Goal: Task Accomplishment & Management: Manage account settings

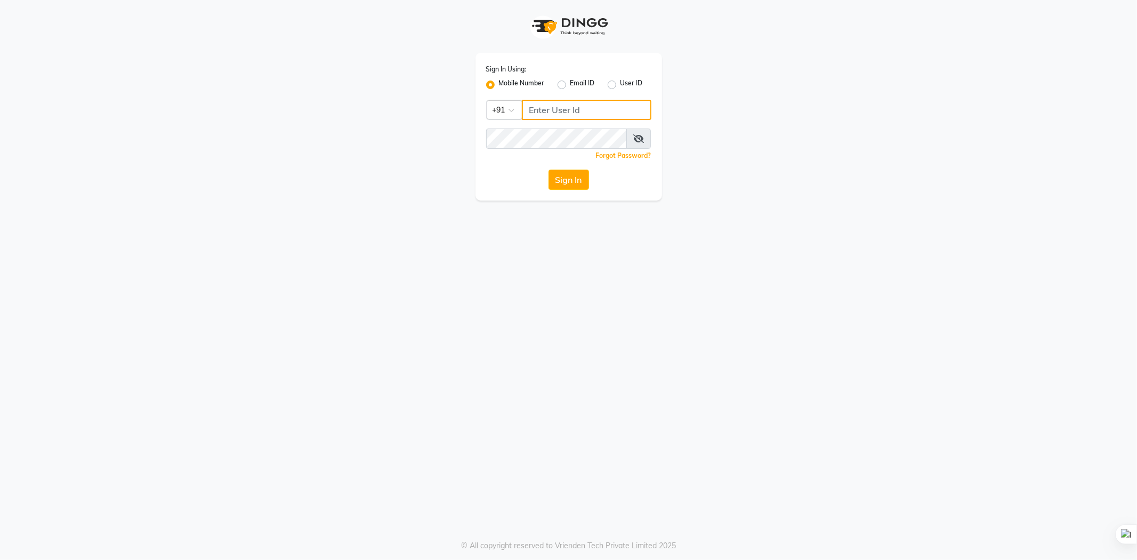
click at [546, 107] on input "Username" at bounding box center [587, 110] width 130 height 20
type input "9878234415"
click at [549, 170] on button "Sign In" at bounding box center [569, 180] width 41 height 20
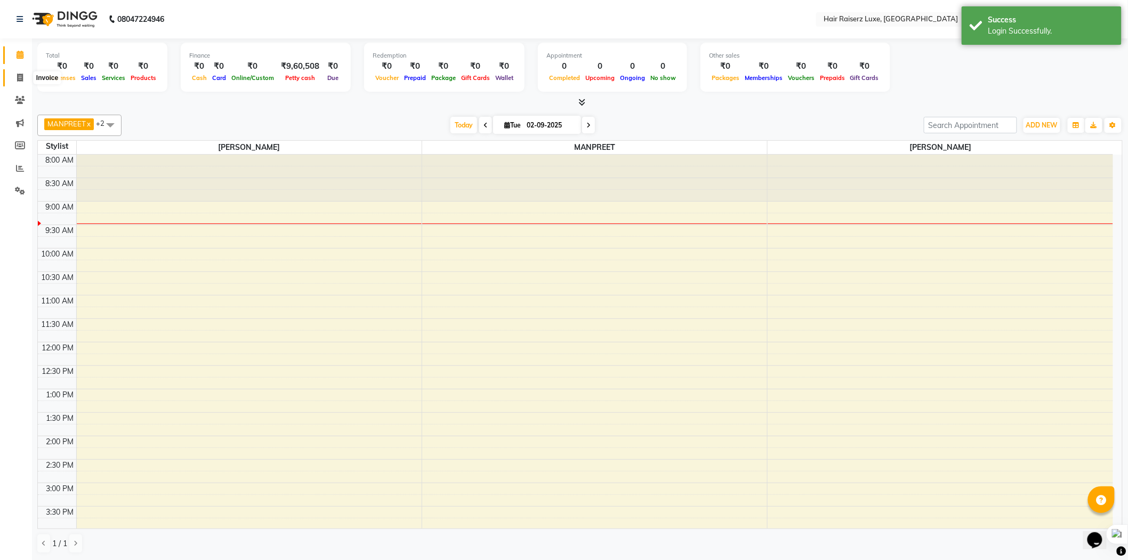
click at [14, 78] on span at bounding box center [20, 78] width 19 height 12
select select "7418"
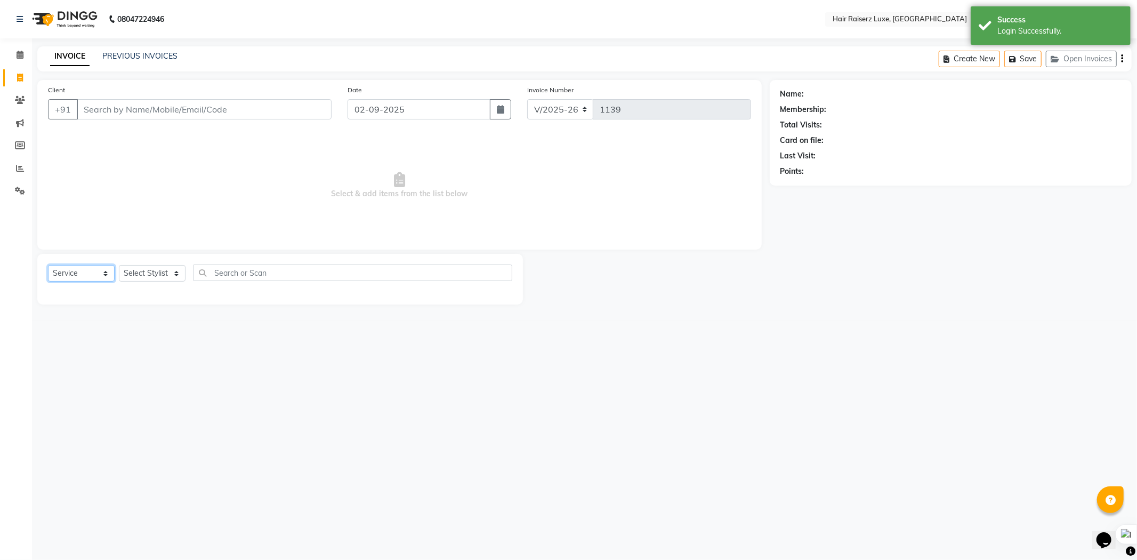
click at [78, 270] on select "Select Service Product Membership Package Voucher Prepaid Gift Card" at bounding box center [81, 273] width 67 height 17
select select "product"
click at [48, 266] on select "Select Service Product Membership Package Voucher Prepaid Gift Card" at bounding box center [81, 273] width 67 height 17
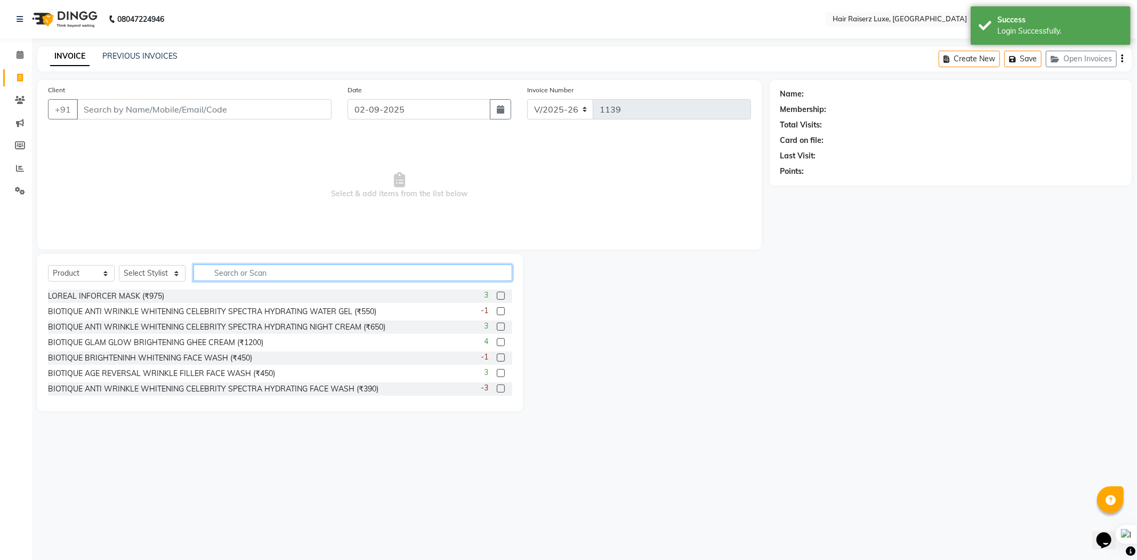
click at [285, 274] on input "text" at bounding box center [353, 272] width 319 height 17
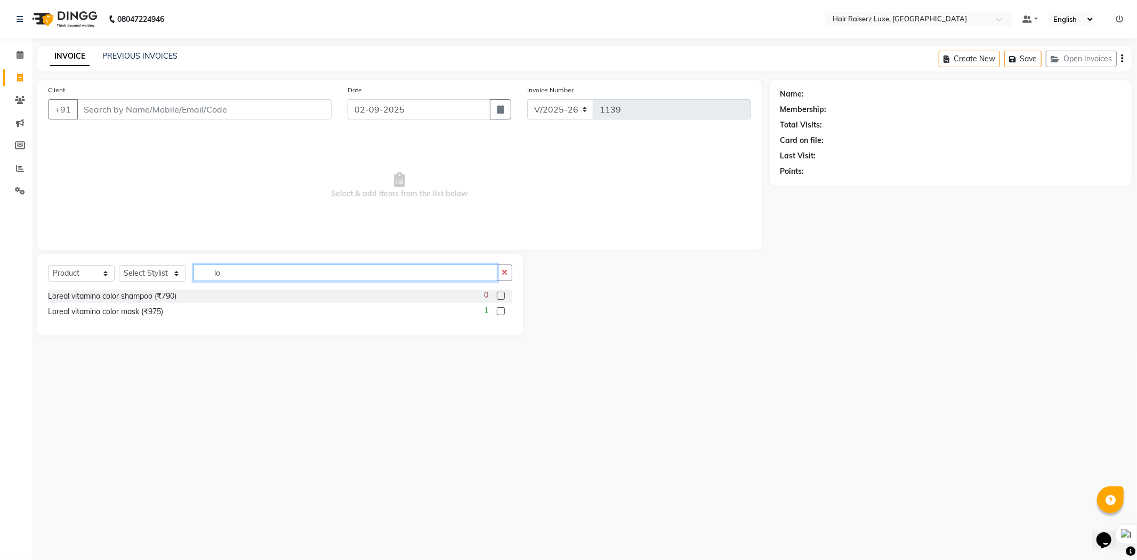
type input "l"
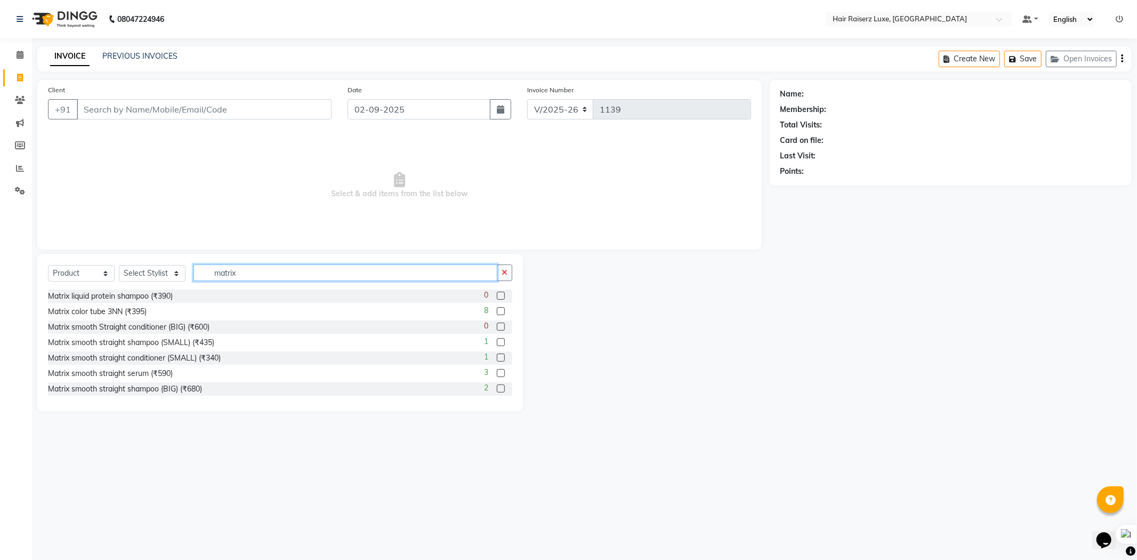
type input "matrix"
drag, startPoint x: 245, startPoint y: 272, endPoint x: 206, endPoint y: 282, distance: 40.0
click at [206, 282] on div "Select Service Product Membership Package Voucher Prepaid Gift Card Select Styl…" at bounding box center [280, 276] width 464 height 25
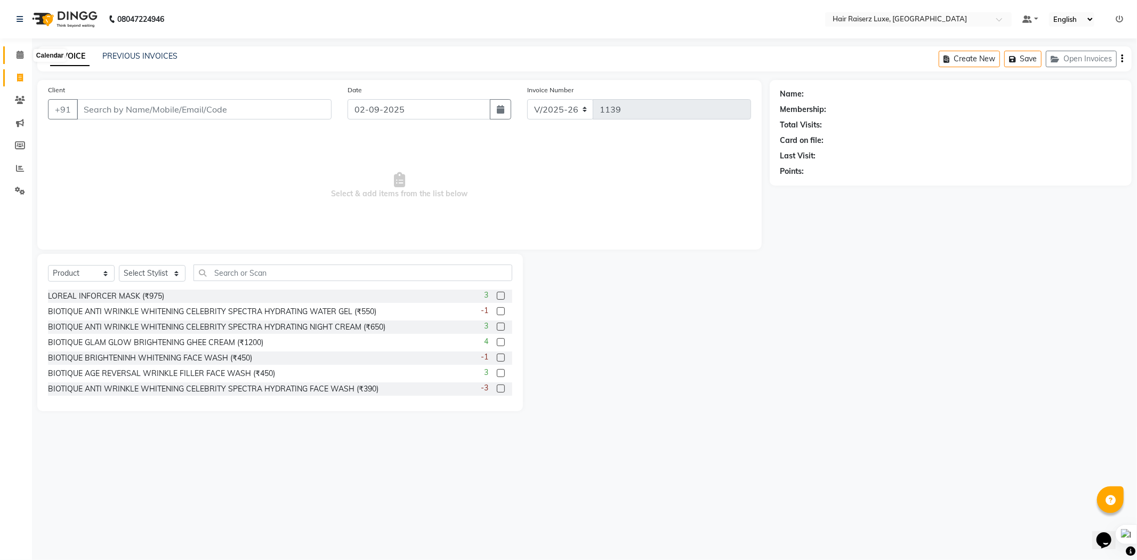
click at [13, 52] on span at bounding box center [20, 55] width 19 height 12
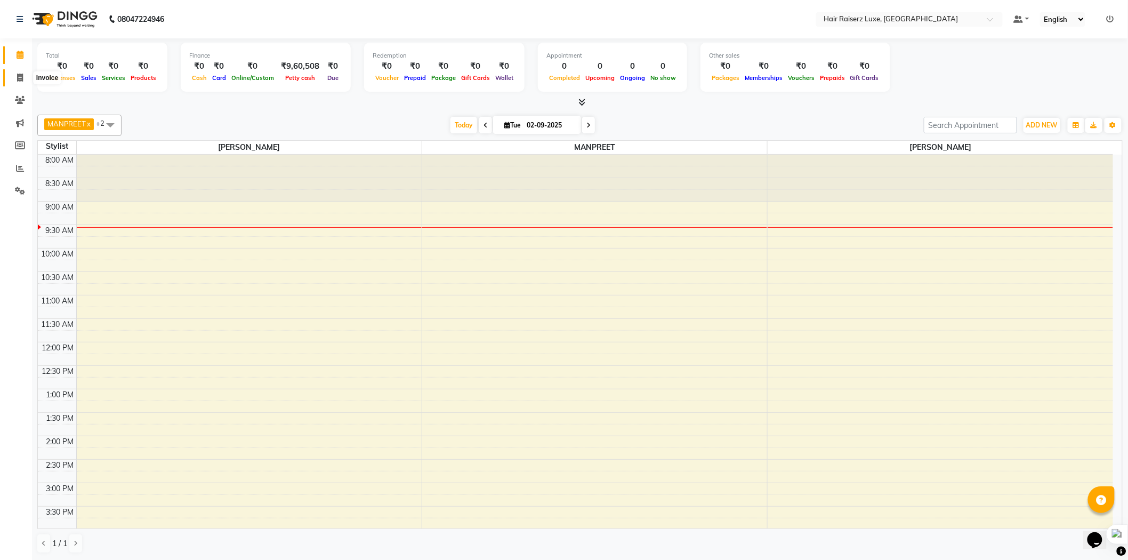
click at [17, 77] on icon at bounding box center [20, 78] width 6 height 8
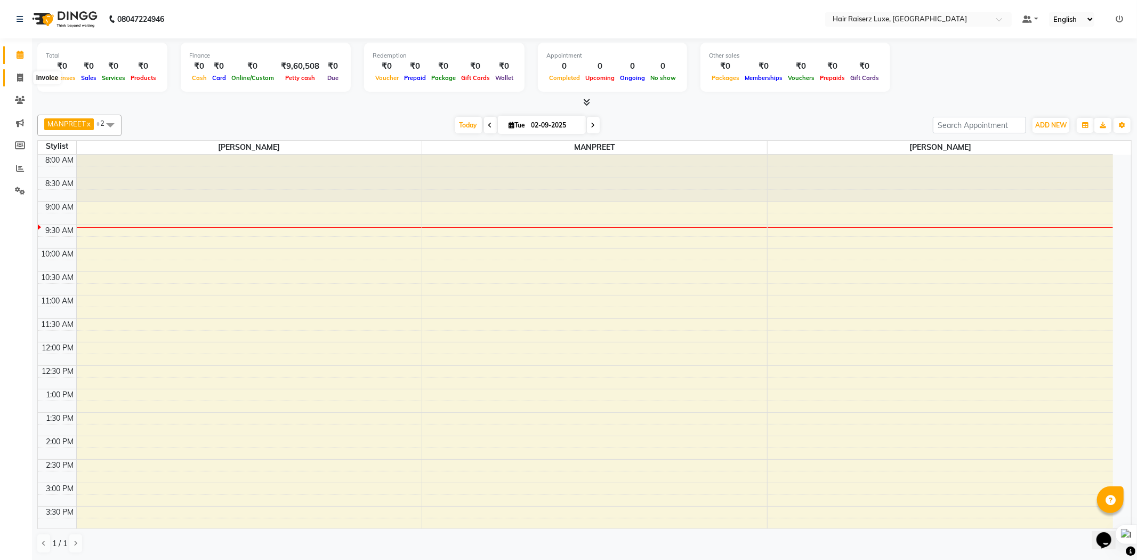
select select "7418"
select select "service"
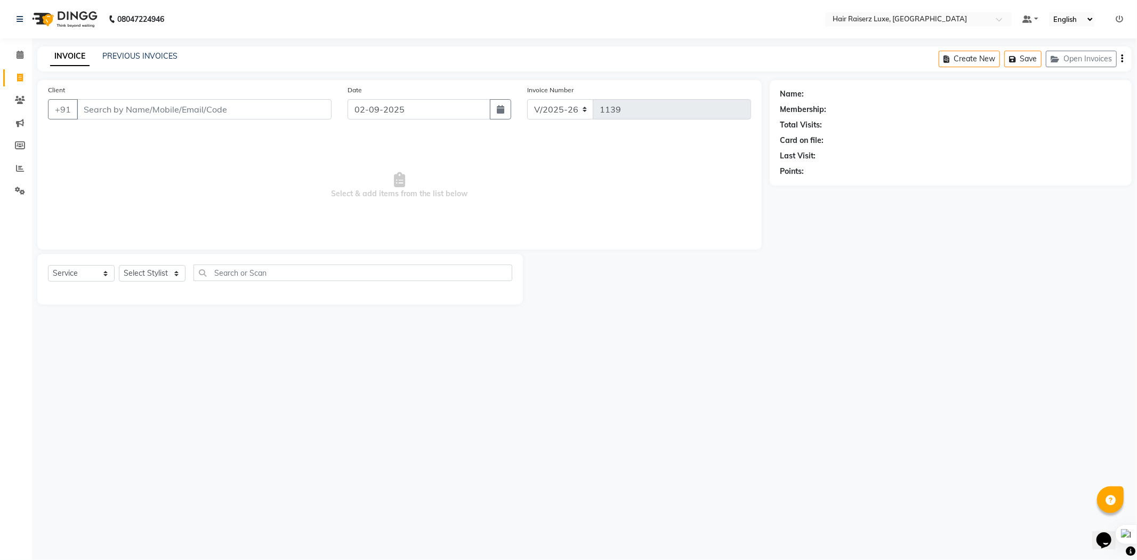
click at [140, 114] on input "Client" at bounding box center [204, 109] width 255 height 20
click at [163, 135] on ngb-highlight "9872735811" at bounding box center [145, 133] width 53 height 11
type input "9872735811"
click at [143, 107] on input "9872735811" at bounding box center [204, 109] width 255 height 20
click at [23, 60] on span at bounding box center [20, 55] width 19 height 12
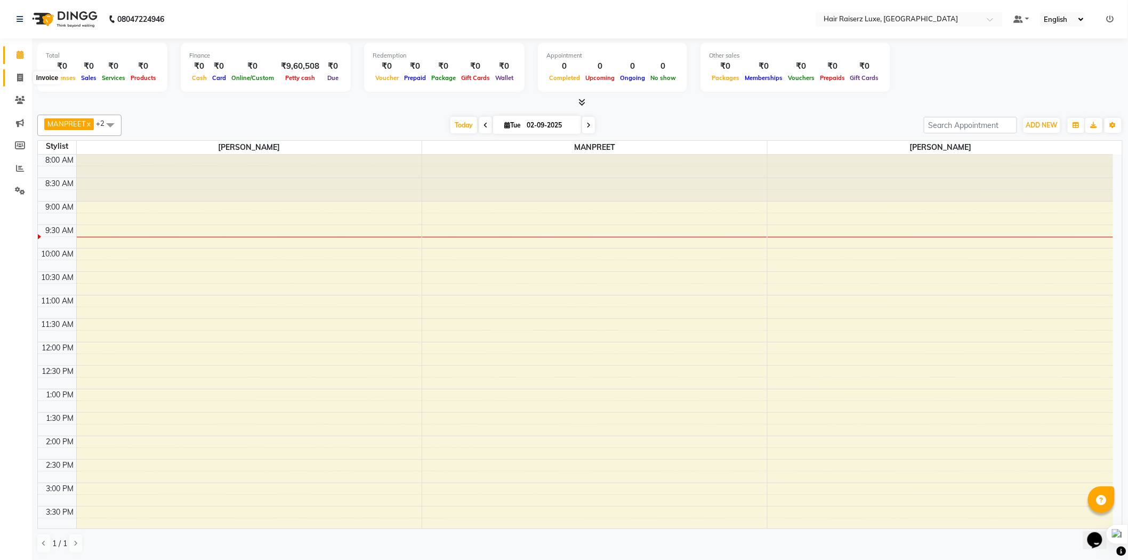
click at [17, 83] on span at bounding box center [20, 78] width 19 height 12
select select "7418"
select select "service"
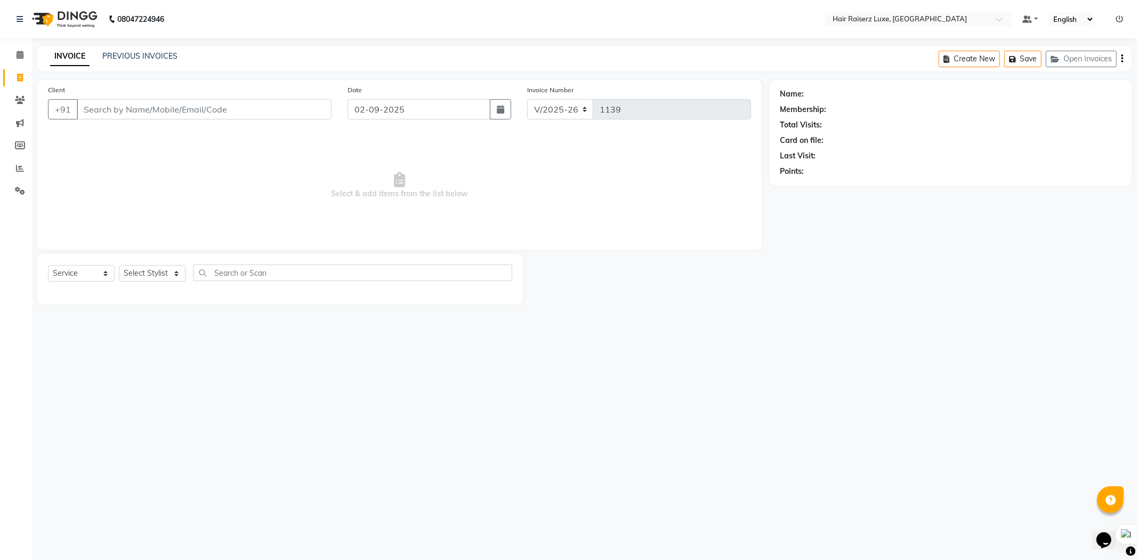
click at [104, 107] on input "Client" at bounding box center [204, 109] width 255 height 20
click at [136, 128] on ngb-highlight "9872735811" at bounding box center [145, 133] width 53 height 11
type input "9872735811"
click at [77, 270] on select "Select Service Product Membership Package Voucher Prepaid Gift Card" at bounding box center [81, 273] width 67 height 17
select select "product"
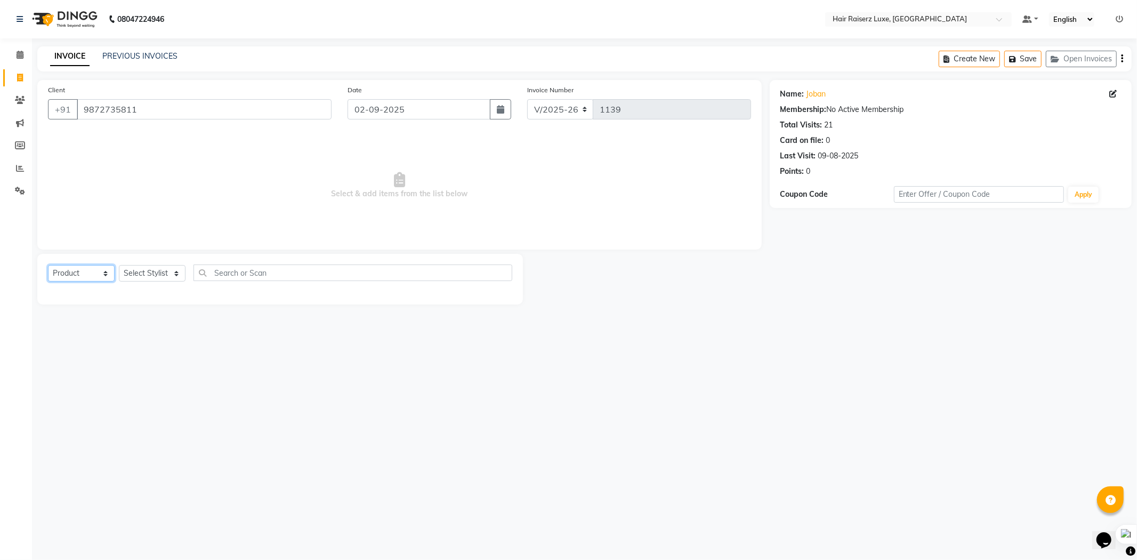
click at [48, 266] on select "Select Service Product Membership Package Voucher Prepaid Gift Card" at bounding box center [81, 273] width 67 height 17
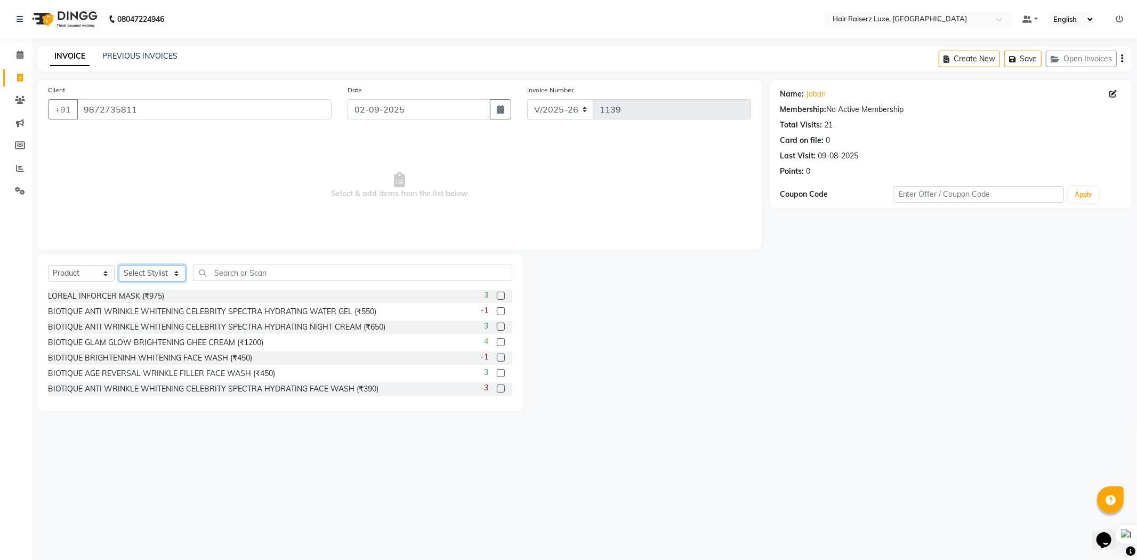
click at [131, 273] on select "Select Stylist [PERSON_NAME] [PERSON_NAME] [PERSON_NAME] [PERSON_NAME] [PERSON_…" at bounding box center [152, 273] width 67 height 17
select select "65193"
click at [119, 266] on select "Select Stylist [PERSON_NAME] [PERSON_NAME] [PERSON_NAME] [PERSON_NAME] [PERSON_…" at bounding box center [152, 273] width 67 height 17
click at [240, 273] on input "text" at bounding box center [353, 272] width 319 height 17
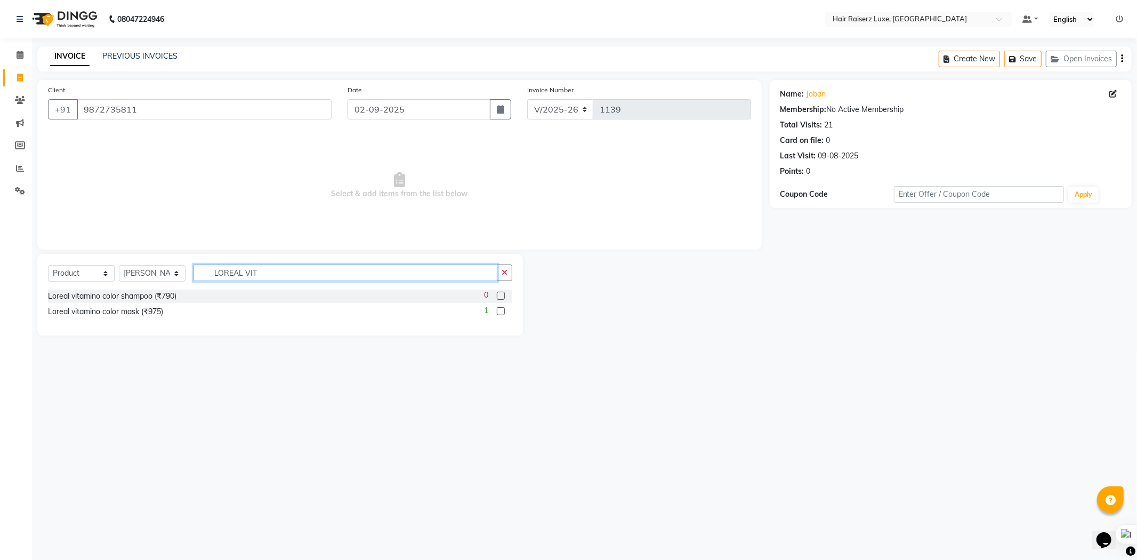
type input "LOREAL VIT"
click at [502, 295] on label at bounding box center [501, 296] width 8 height 8
click at [502, 295] on input "checkbox" at bounding box center [500, 296] width 7 height 7
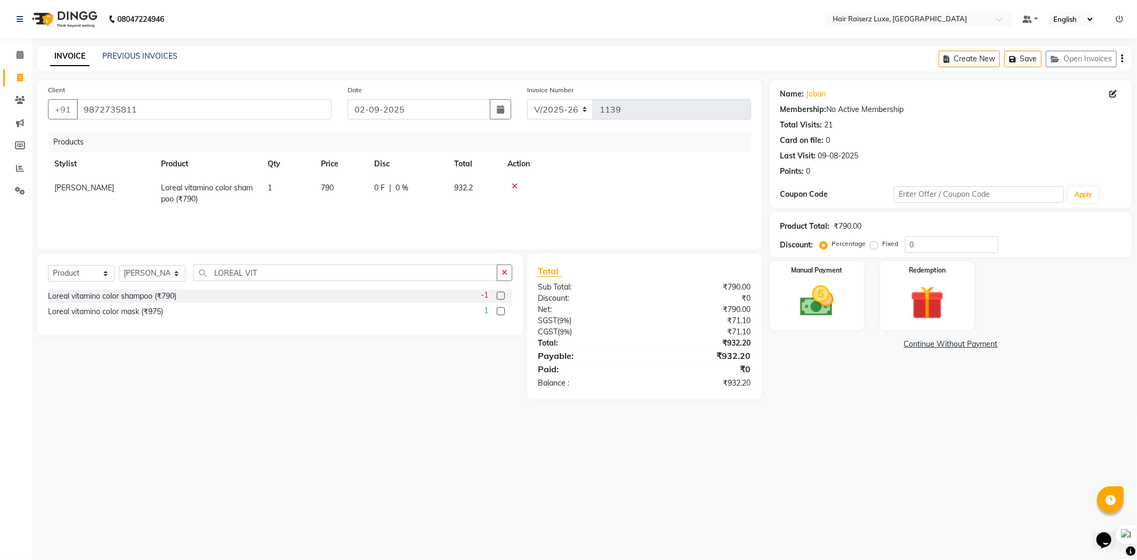
checkbox input "false"
click at [501, 310] on label at bounding box center [501, 311] width 8 height 8
click at [501, 310] on input "checkbox" at bounding box center [500, 311] width 7 height 7
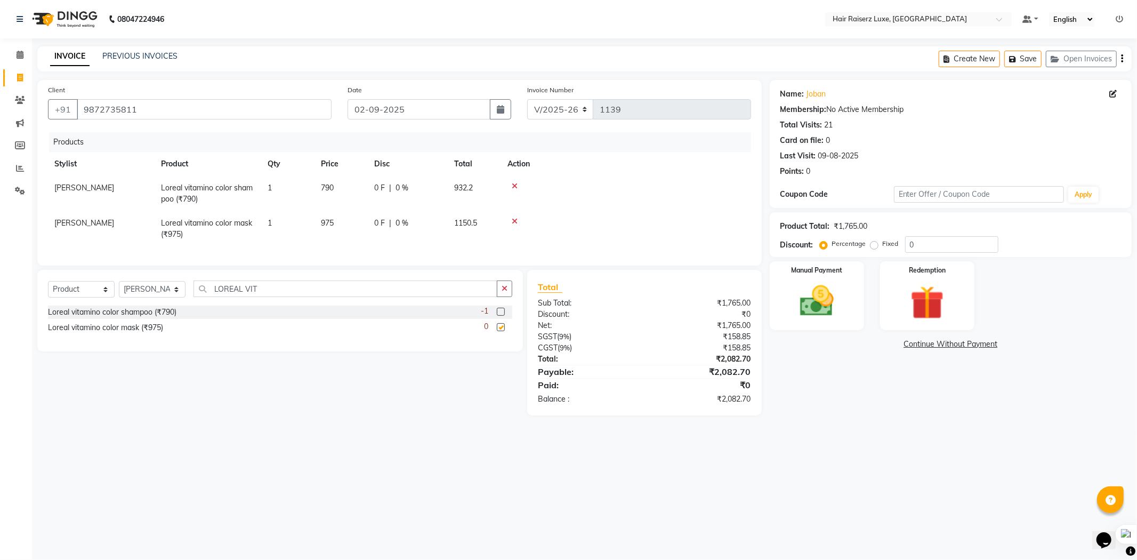
checkbox input "false"
drag, startPoint x: 141, startPoint y: 109, endPoint x: 78, endPoint y: 118, distance: 63.0
click at [78, 118] on input "9872735811" at bounding box center [204, 109] width 255 height 20
click at [15, 188] on icon at bounding box center [20, 191] width 10 height 8
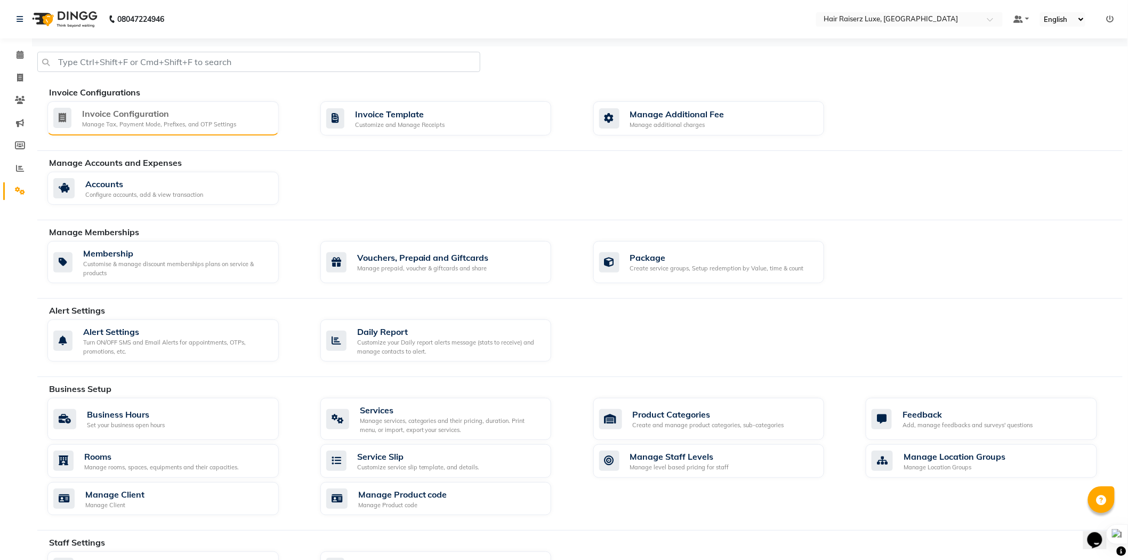
click at [180, 123] on div "Manage Tax, Payment Mode, Prefixes, and OTP Settings" at bounding box center [159, 124] width 154 height 9
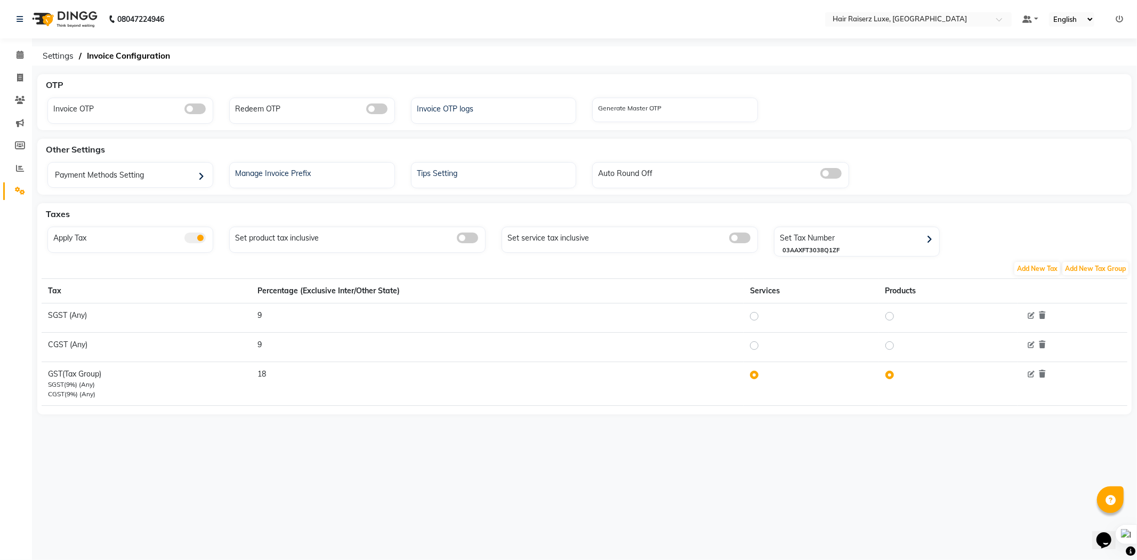
click at [195, 236] on span at bounding box center [194, 237] width 21 height 11
click at [184, 239] on input "checkbox" at bounding box center [184, 239] width 0 height 0
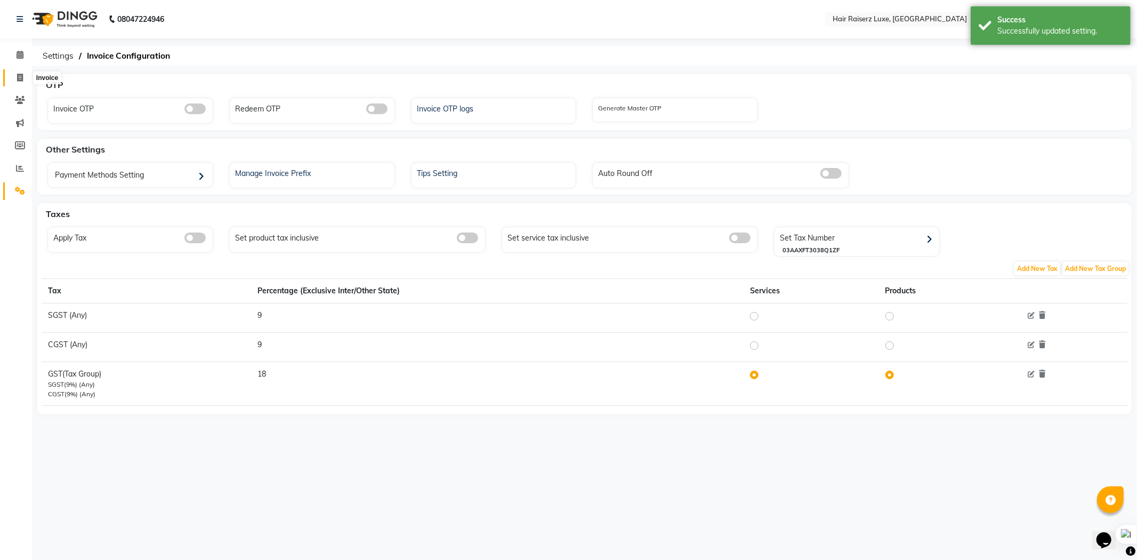
click at [20, 79] on icon at bounding box center [20, 78] width 6 height 8
select select "7418"
select select "service"
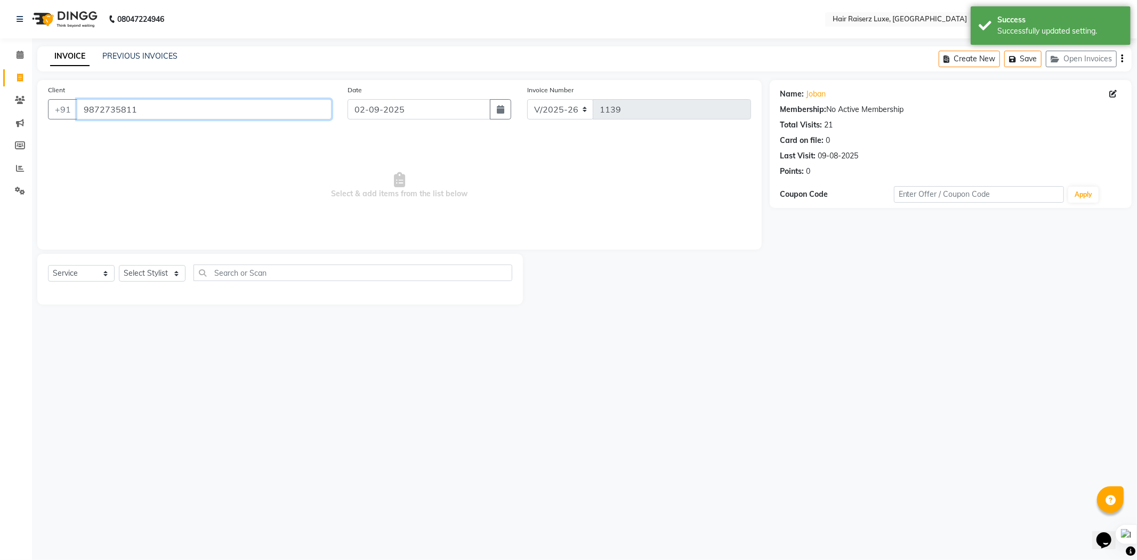
click at [142, 109] on input "9872735811" at bounding box center [204, 109] width 255 height 20
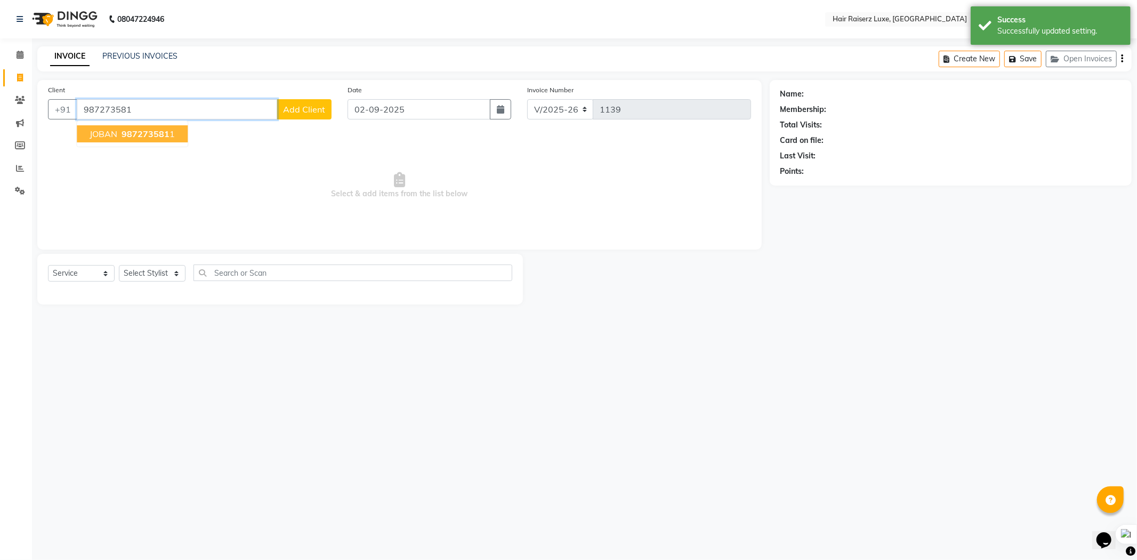
click at [151, 131] on span "987273581" at bounding box center [146, 133] width 48 height 11
type input "9872735811"
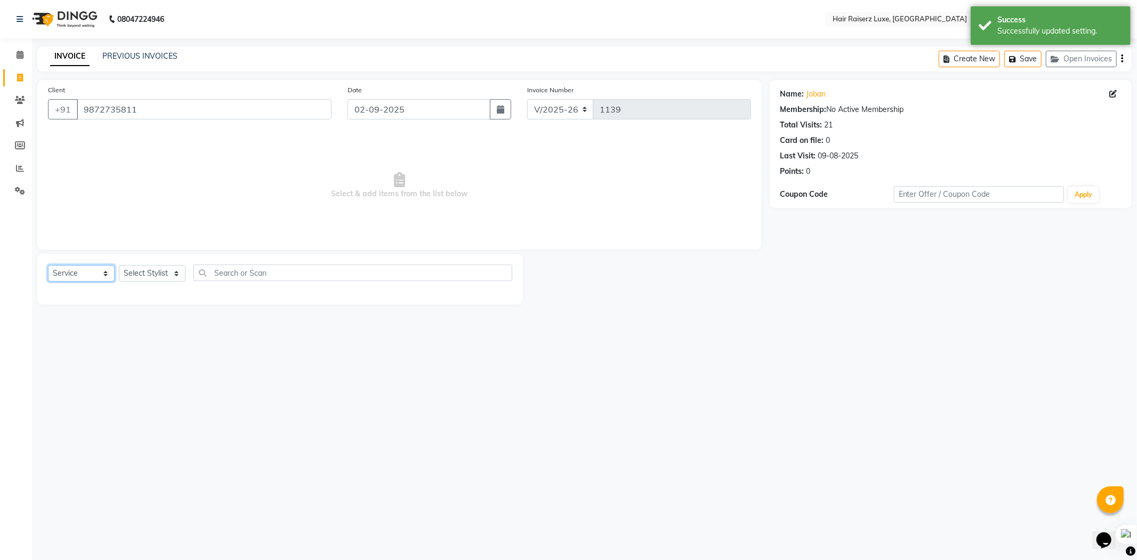
click at [50, 266] on select "Select Service Product Membership Package Voucher Prepaid Gift Card" at bounding box center [81, 273] width 67 height 17
select select "product"
click at [48, 266] on select "Select Service Product Membership Package Voucher Prepaid Gift Card" at bounding box center [81, 273] width 67 height 17
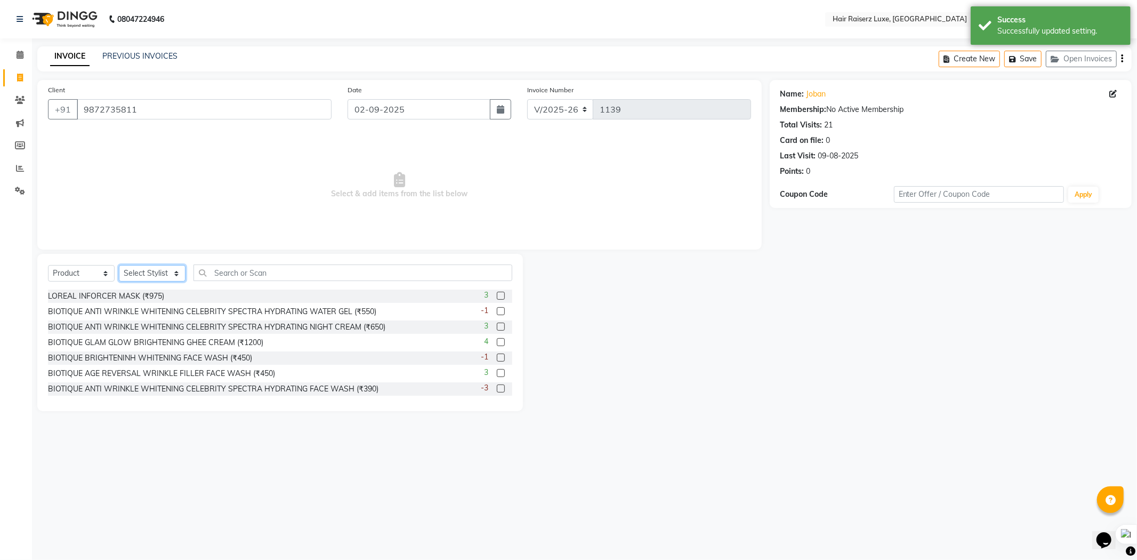
click at [154, 274] on select "Select Stylist [PERSON_NAME] [PERSON_NAME] [PERSON_NAME] [PERSON_NAME] [PERSON_…" at bounding box center [152, 273] width 67 height 17
select select "65193"
click at [119, 266] on select "Select Stylist [PERSON_NAME] [PERSON_NAME] [PERSON_NAME] [PERSON_NAME] [PERSON_…" at bounding box center [152, 273] width 67 height 17
click at [231, 277] on input "text" at bounding box center [353, 272] width 319 height 17
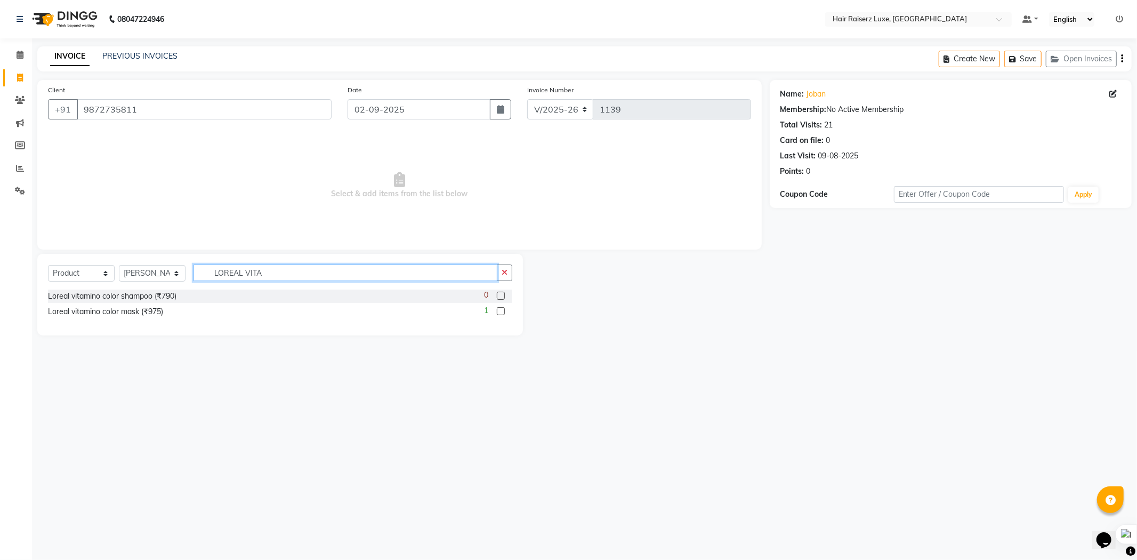
type input "LOREAL VITA"
click at [498, 295] on label at bounding box center [501, 296] width 8 height 8
click at [498, 295] on input "checkbox" at bounding box center [500, 296] width 7 height 7
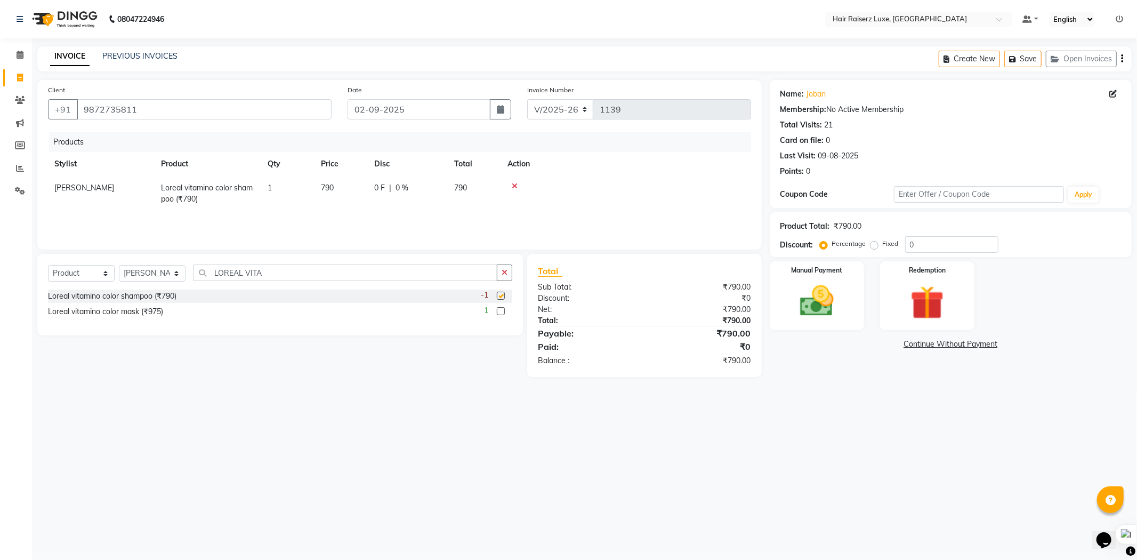
checkbox input "false"
click at [499, 307] on label at bounding box center [501, 311] width 8 height 8
click at [499, 308] on input "checkbox" at bounding box center [500, 311] width 7 height 7
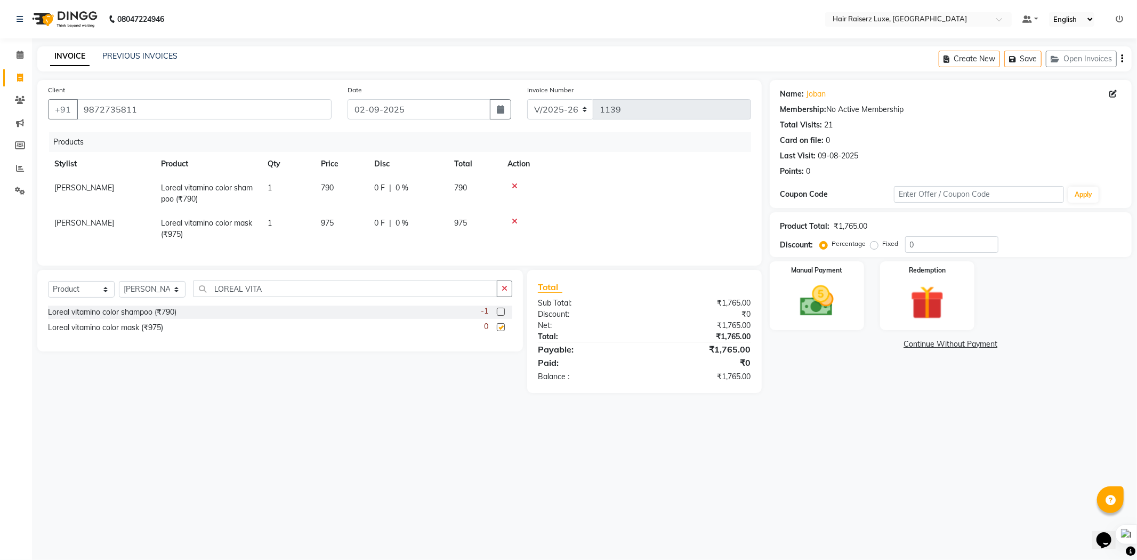
checkbox input "false"
click at [494, 110] on button "button" at bounding box center [500, 109] width 21 height 20
select select "9"
select select "2025"
click at [360, 166] on div "1" at bounding box center [358, 166] width 17 height 17
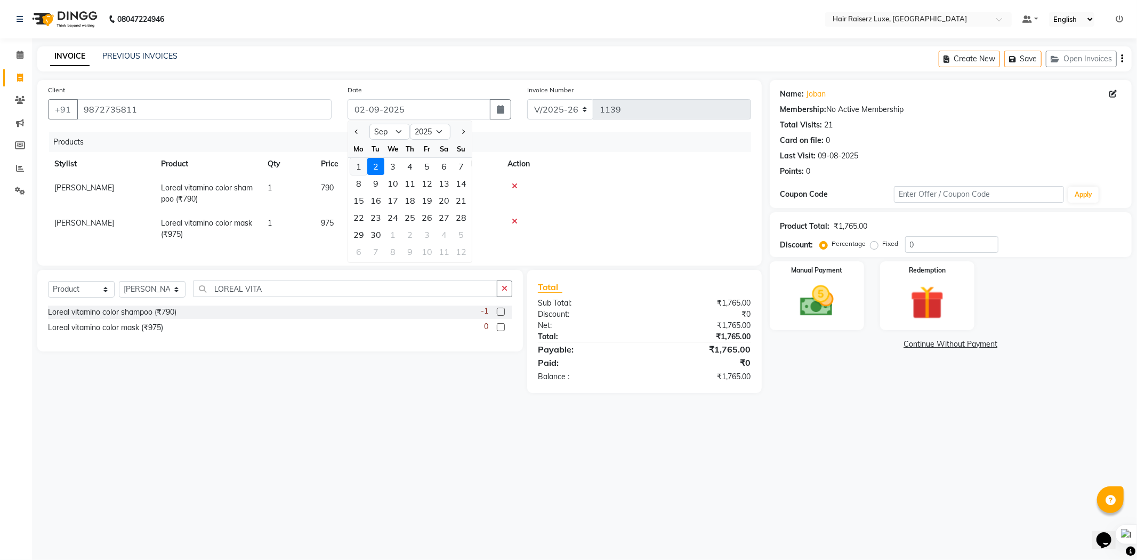
type input "01-09-2025"
click at [162, 295] on select "Select Stylist [PERSON_NAME] [PERSON_NAME] [PERSON_NAME] [PERSON_NAME] [PERSON_…" at bounding box center [152, 289] width 67 height 17
select select "65234"
click at [119, 290] on select "Select Stylist [PERSON_NAME] [PERSON_NAME] [PERSON_NAME] [PERSON_NAME] [PERSON_…" at bounding box center [152, 289] width 67 height 17
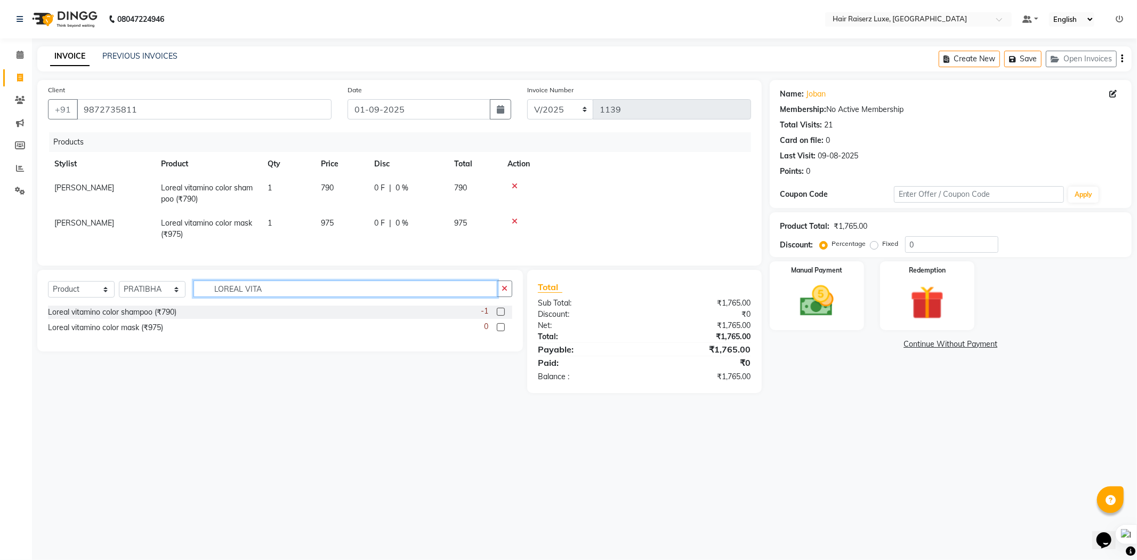
click at [269, 292] on input "LOREAL VITA" at bounding box center [346, 288] width 304 height 17
type input "L"
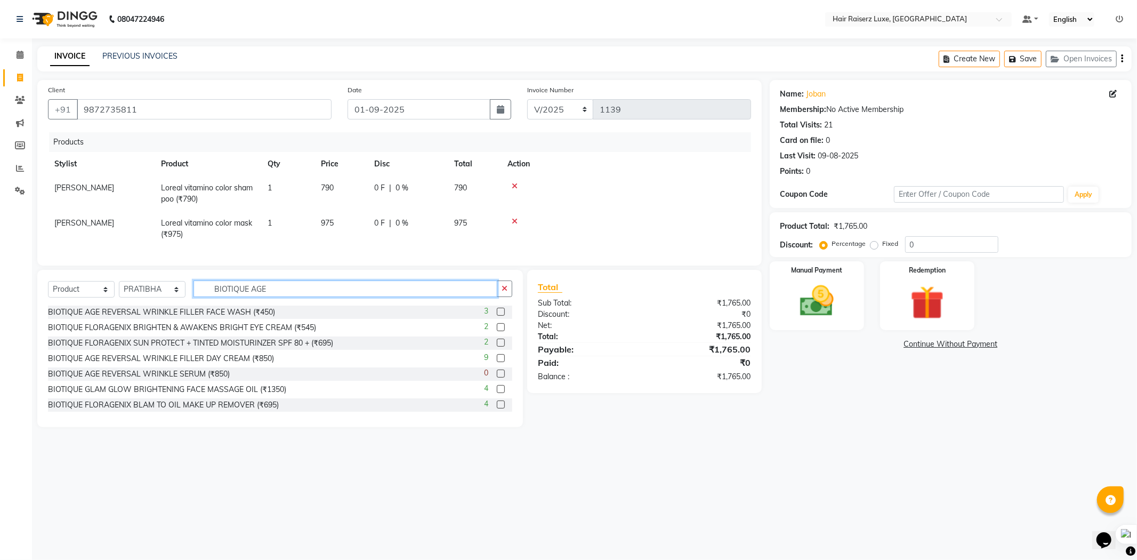
type input "BIOTIQUE AGE"
click at [497, 316] on label at bounding box center [501, 312] width 8 height 8
click at [497, 316] on input "checkbox" at bounding box center [500, 312] width 7 height 7
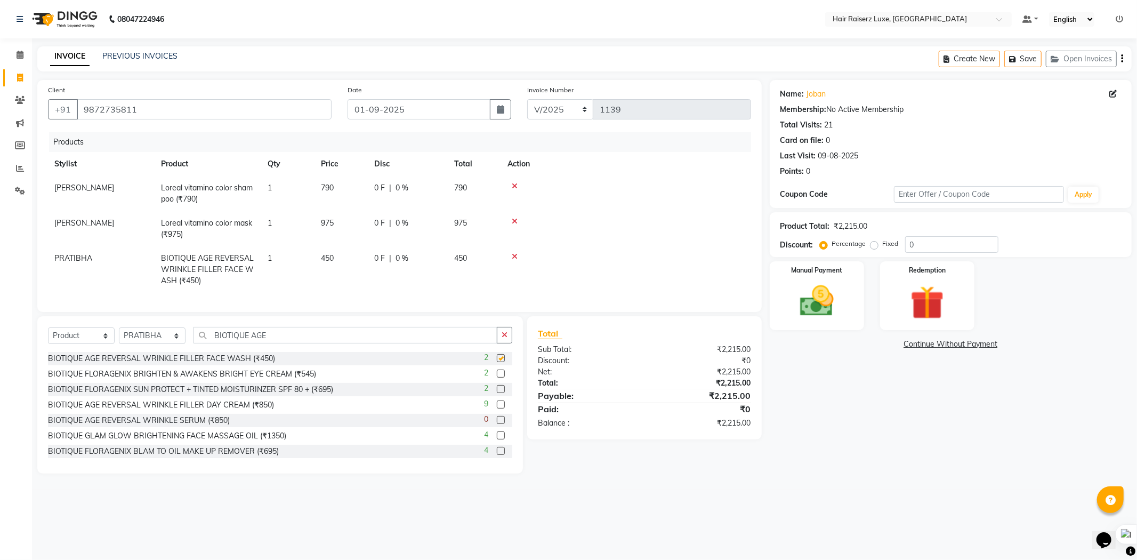
checkbox input "false"
drag, startPoint x: 275, startPoint y: 343, endPoint x: 211, endPoint y: 350, distance: 64.4
click at [211, 343] on input "BIOTIQUE AGE" at bounding box center [346, 335] width 304 height 17
click at [160, 344] on select "Select Stylist [PERSON_NAME] [PERSON_NAME] [PERSON_NAME] [PERSON_NAME] [PERSON_…" at bounding box center [152, 335] width 67 height 17
select select "65193"
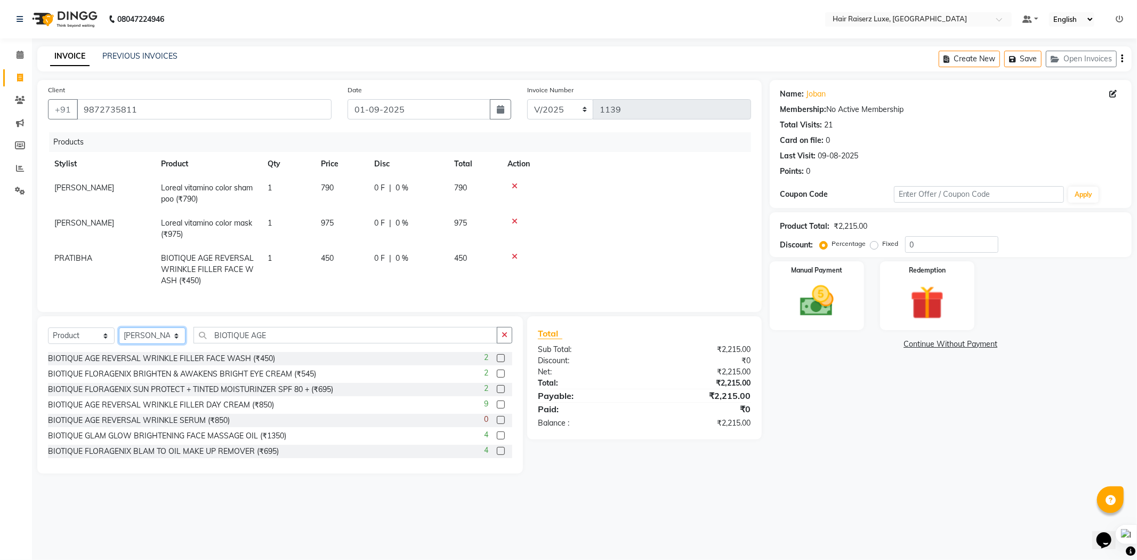
click at [119, 336] on select "Select Stylist [PERSON_NAME] [PERSON_NAME] [PERSON_NAME] [PERSON_NAME] [PERSON_…" at bounding box center [152, 335] width 67 height 17
click at [286, 343] on input "BIOTIQUE AGE" at bounding box center [346, 335] width 304 height 17
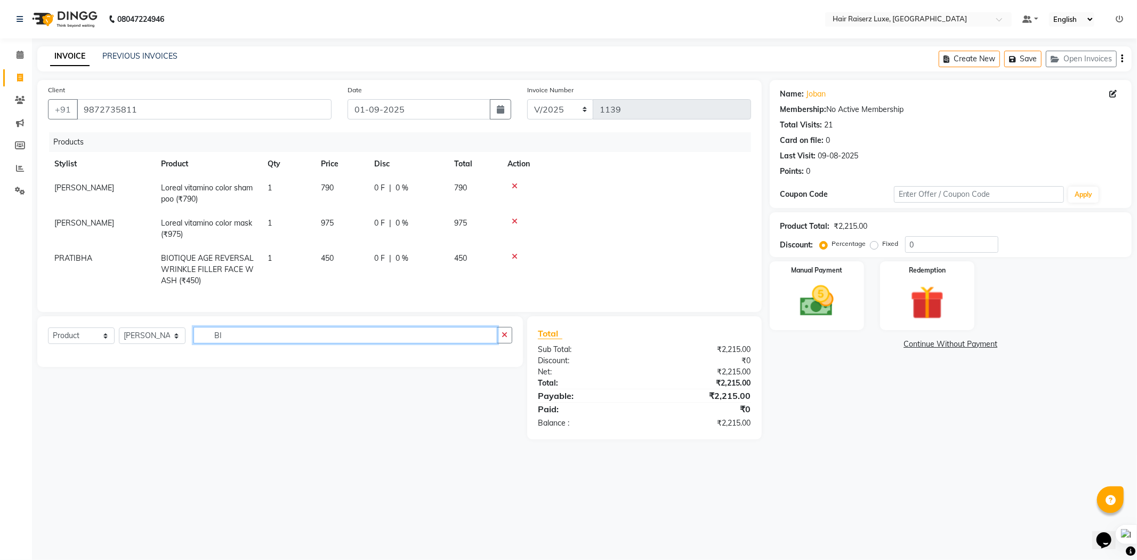
type input "B"
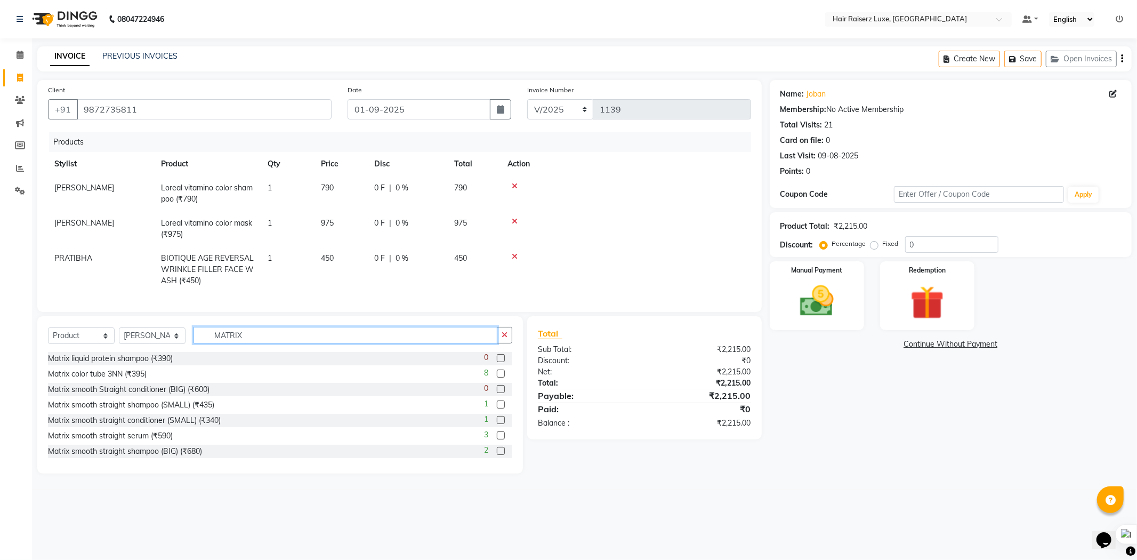
type input "MATRIX"
click at [497, 439] on label at bounding box center [501, 435] width 8 height 8
click at [497, 439] on input "checkbox" at bounding box center [500, 435] width 7 height 7
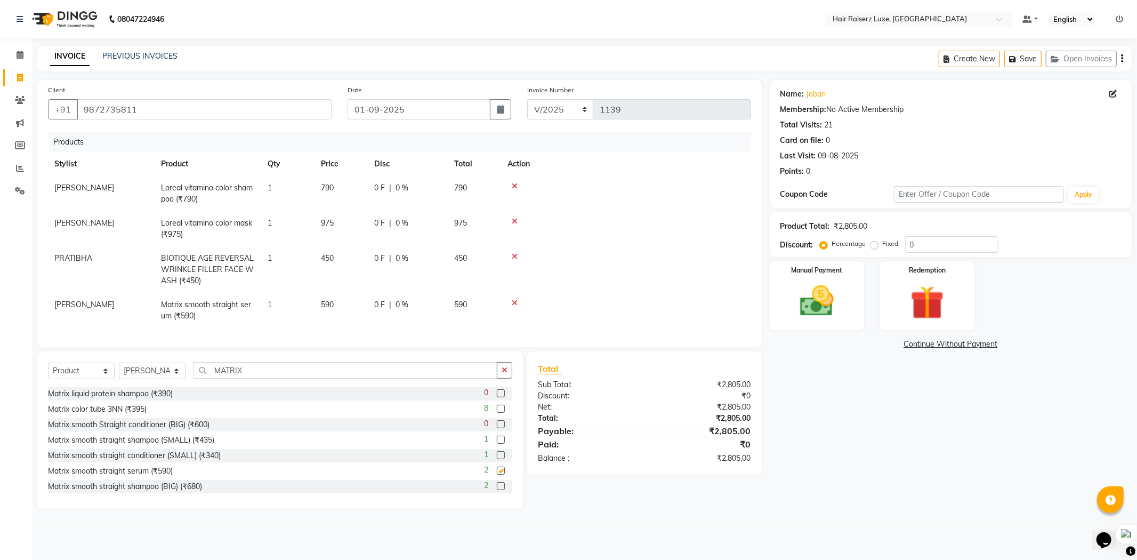
checkbox input "false"
click at [883, 248] on label "Fixed" at bounding box center [891, 244] width 16 height 10
click at [873, 247] on input "Fixed" at bounding box center [876, 243] width 7 height 7
radio input "true"
click at [923, 236] on input "0" at bounding box center [951, 244] width 93 height 17
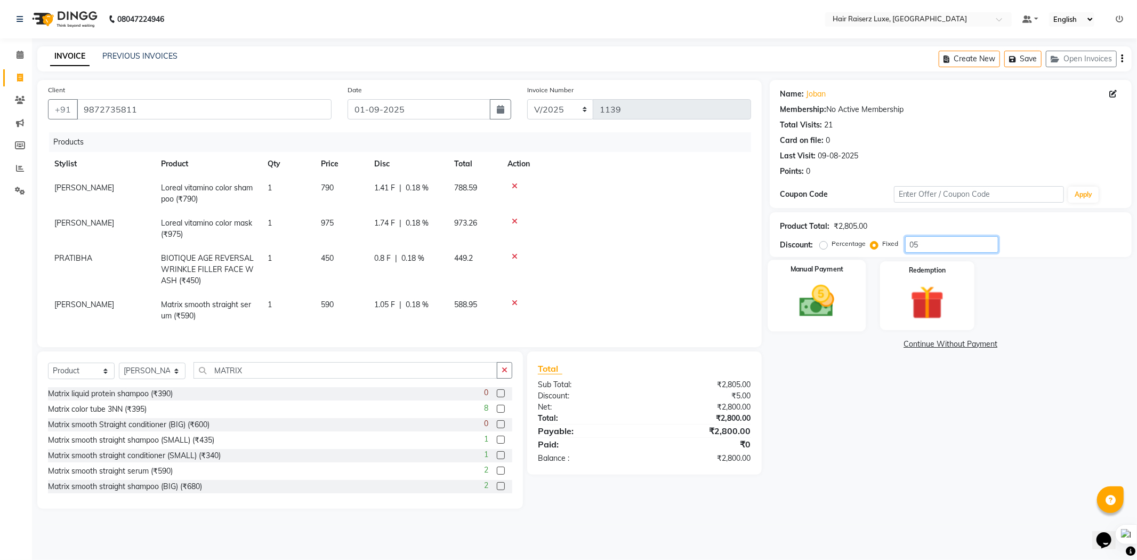
type input "05"
click at [826, 289] on img at bounding box center [817, 301] width 57 height 41
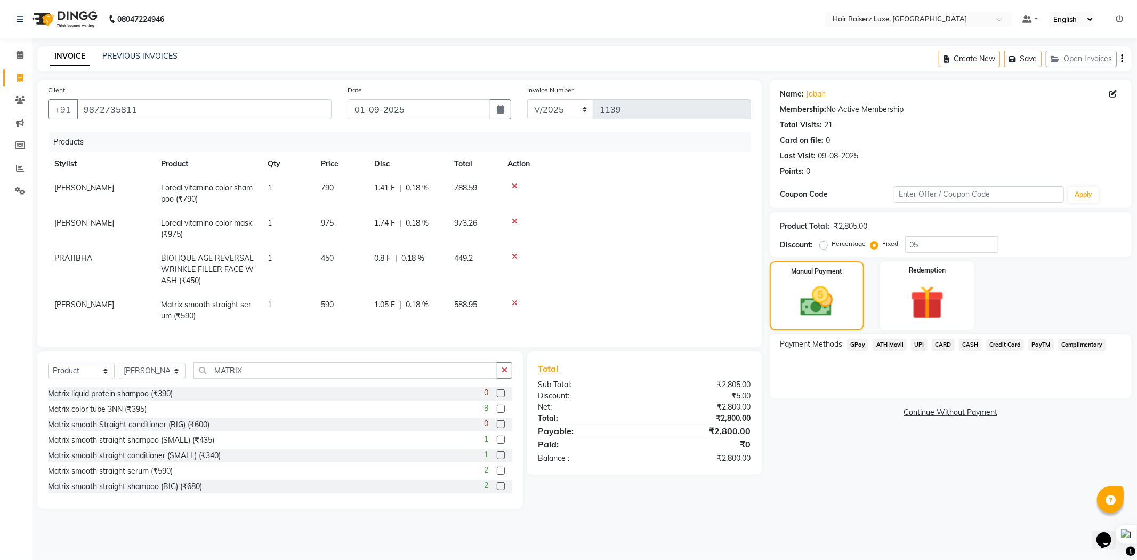
click at [918, 343] on span "UPI" at bounding box center [919, 345] width 17 height 12
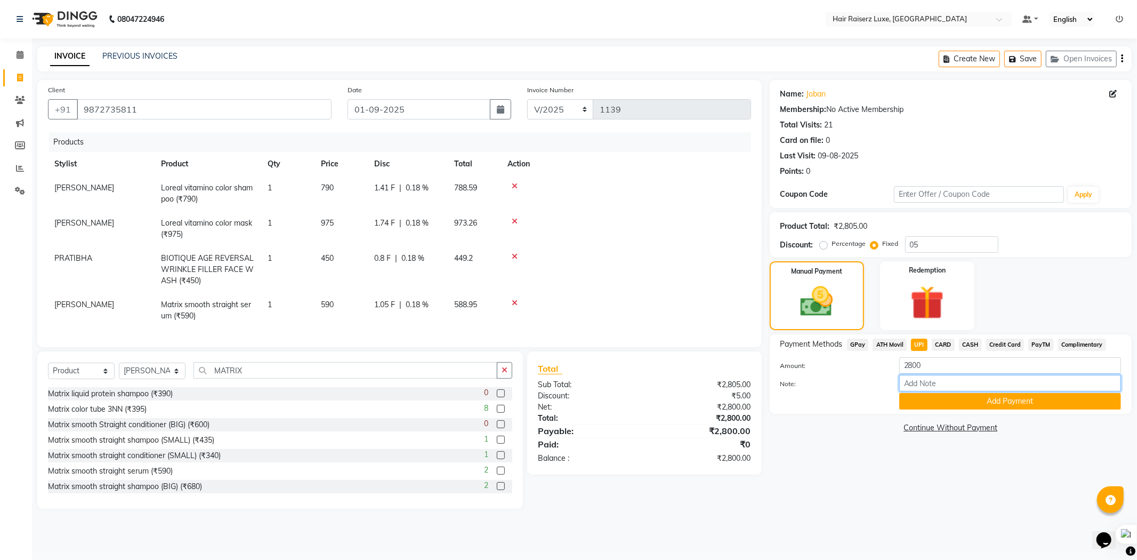
click at [942, 391] on input "Note:" at bounding box center [1010, 383] width 222 height 17
click at [937, 400] on button "Add Payment" at bounding box center [1010, 401] width 222 height 17
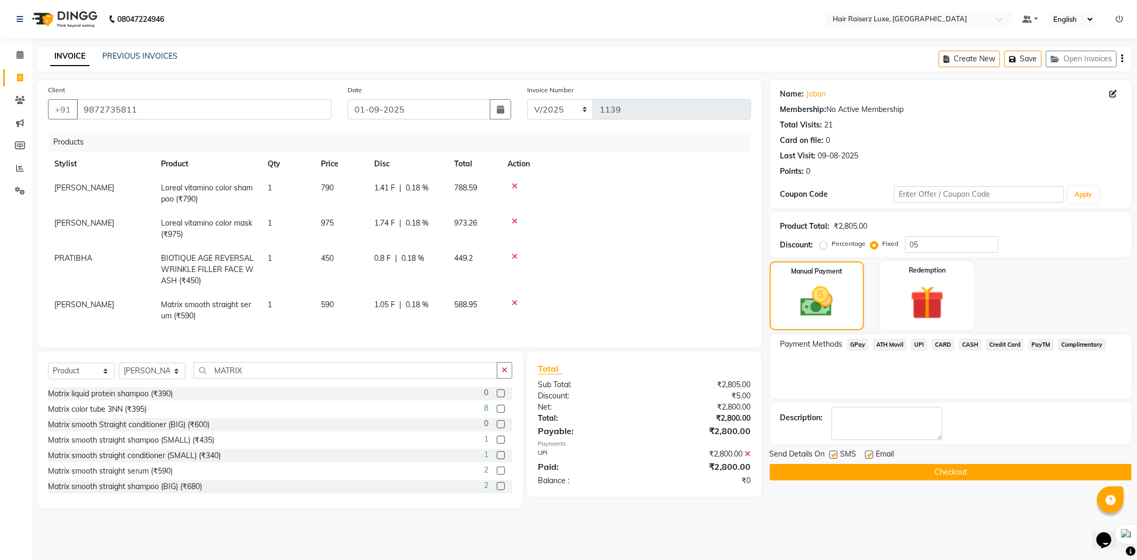
click at [885, 473] on button "Checkout" at bounding box center [951, 472] width 362 height 17
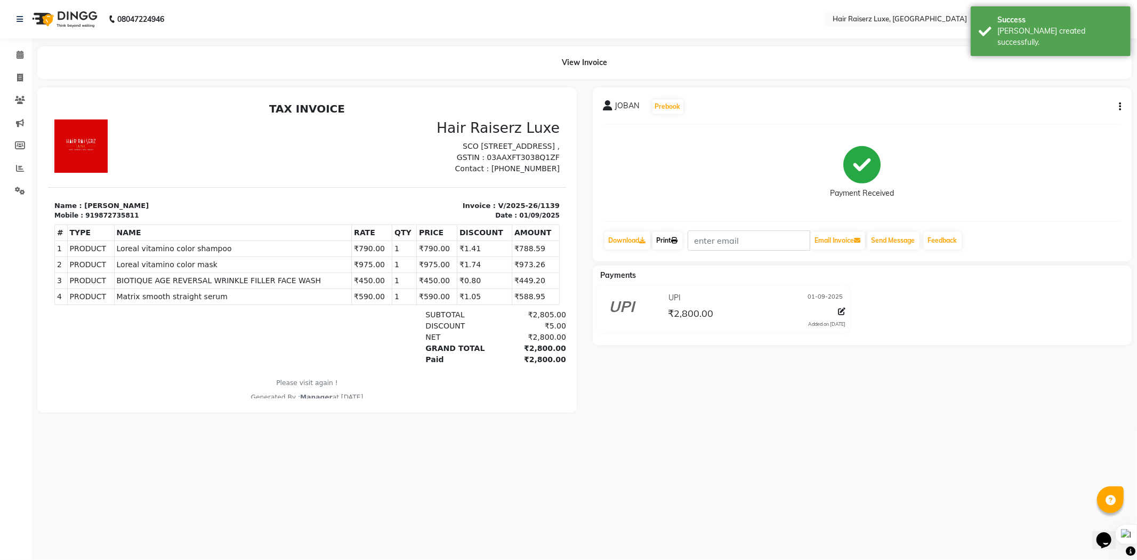
click at [666, 238] on link "Print" at bounding box center [668, 240] width 30 height 18
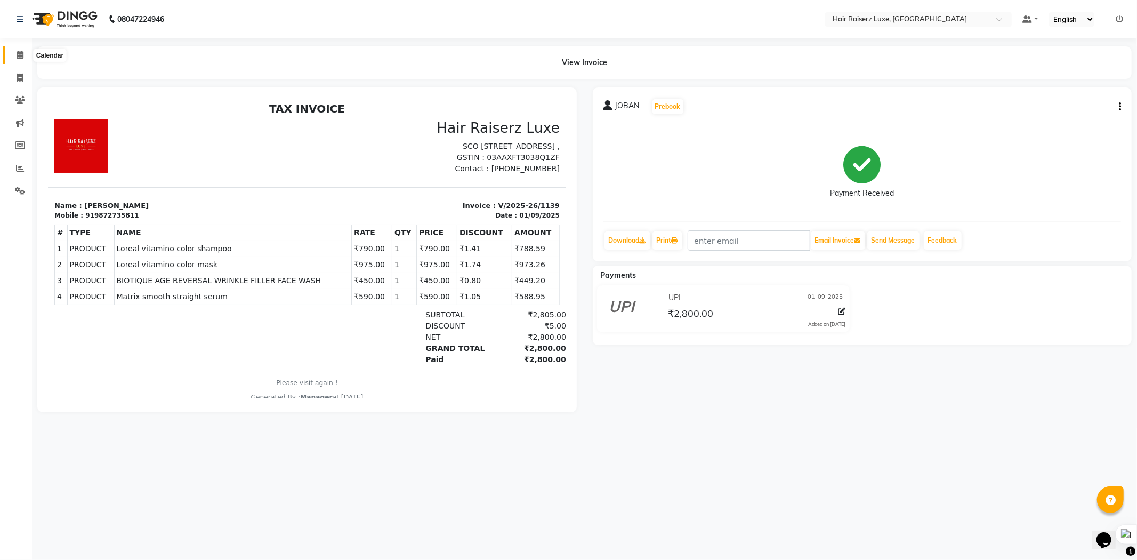
click at [18, 60] on span at bounding box center [20, 55] width 19 height 12
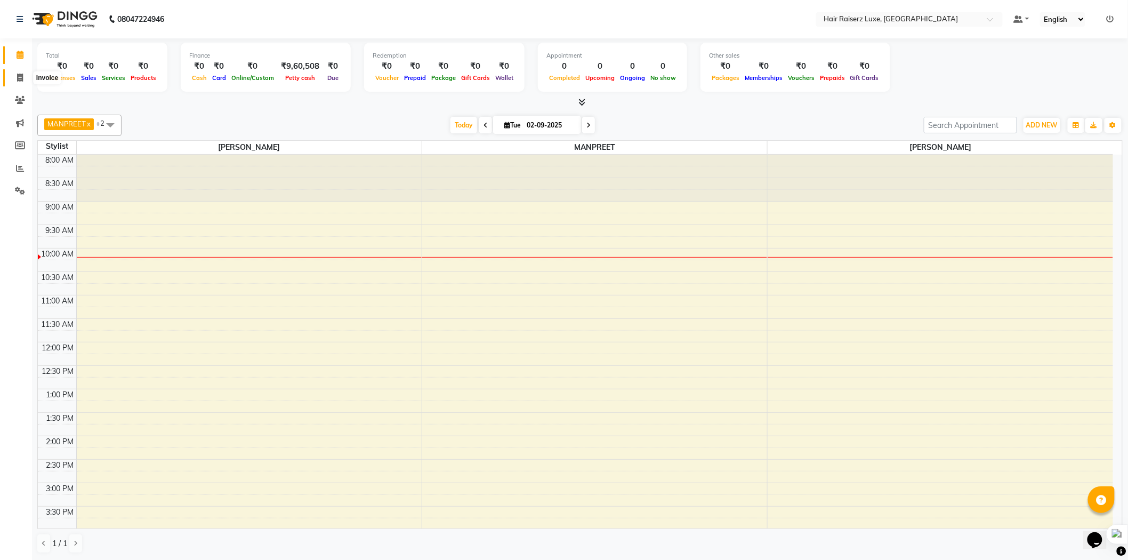
click at [26, 76] on span at bounding box center [20, 78] width 19 height 12
select select "service"
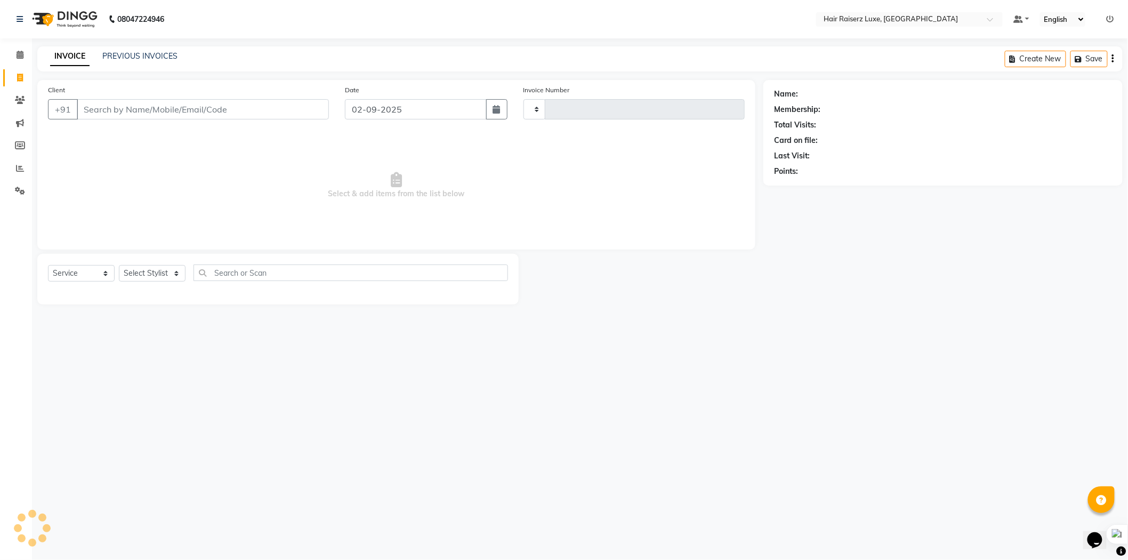
type input "1140"
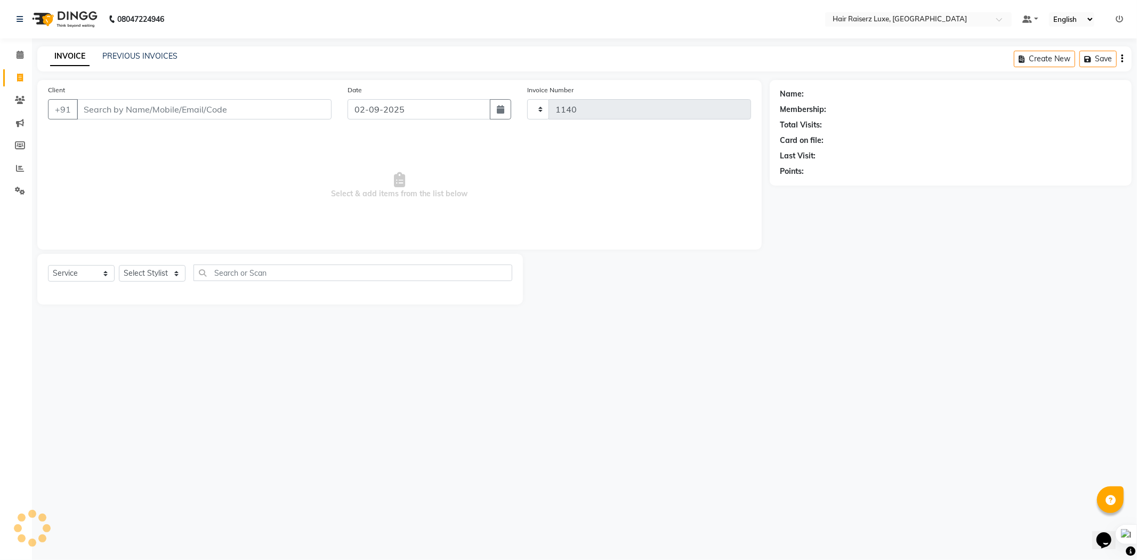
select select "7418"
click at [139, 54] on link "PREVIOUS INVOICES" at bounding box center [139, 56] width 75 height 10
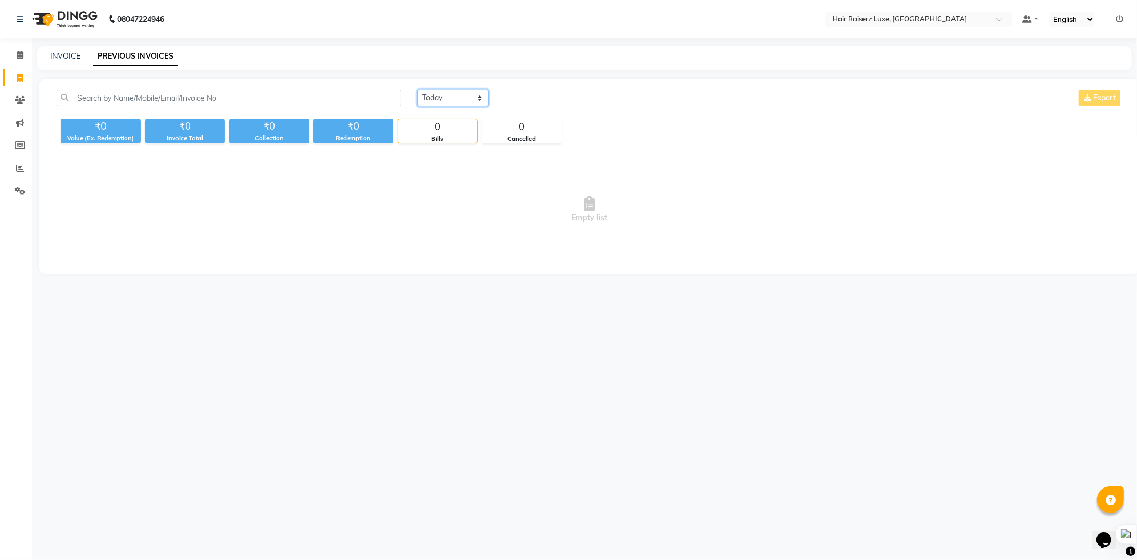
drag, startPoint x: 470, startPoint y: 95, endPoint x: 469, endPoint y: 102, distance: 7.0
click at [469, 102] on select "[DATE] [DATE] Custom Range" at bounding box center [452, 98] width 71 height 17
select select "[DATE]"
click at [417, 90] on select "[DATE] [DATE] Custom Range" at bounding box center [452, 98] width 71 height 17
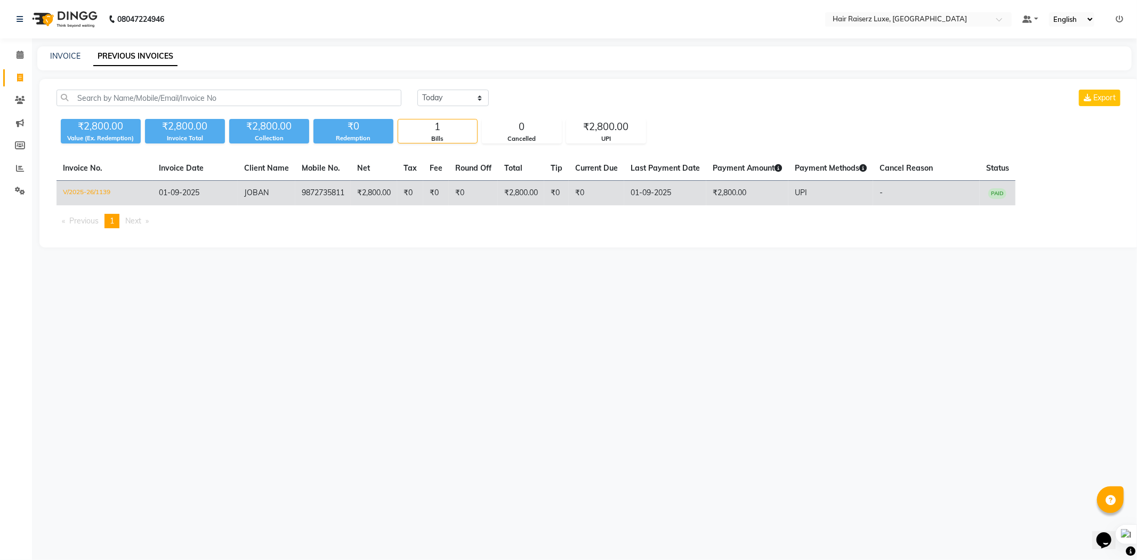
click at [454, 187] on td "₹0" at bounding box center [473, 193] width 49 height 25
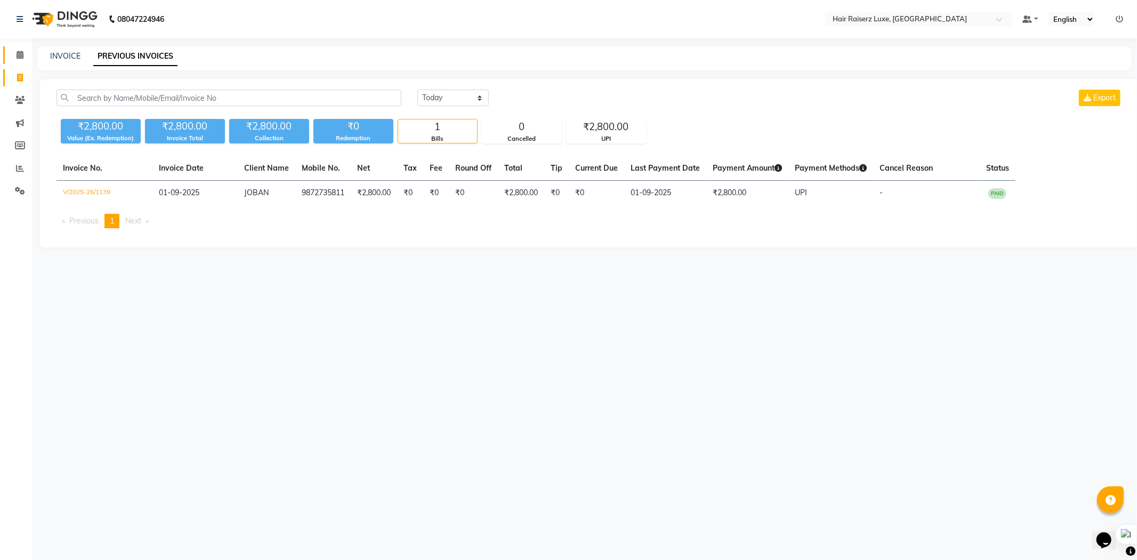
click at [20, 46] on link "Calendar" at bounding box center [16, 55] width 26 height 18
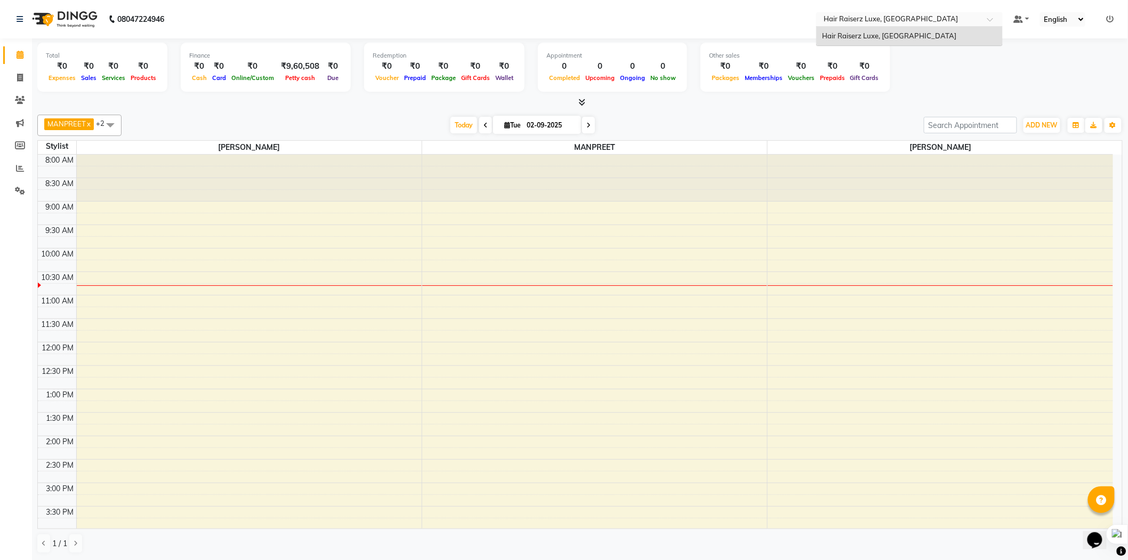
drag, startPoint x: 935, startPoint y: 15, endPoint x: 881, endPoint y: 19, distance: 54.0
click at [881, 19] on input "text" at bounding box center [899, 20] width 155 height 11
click at [931, 17] on input "text" at bounding box center [899, 20] width 155 height 11
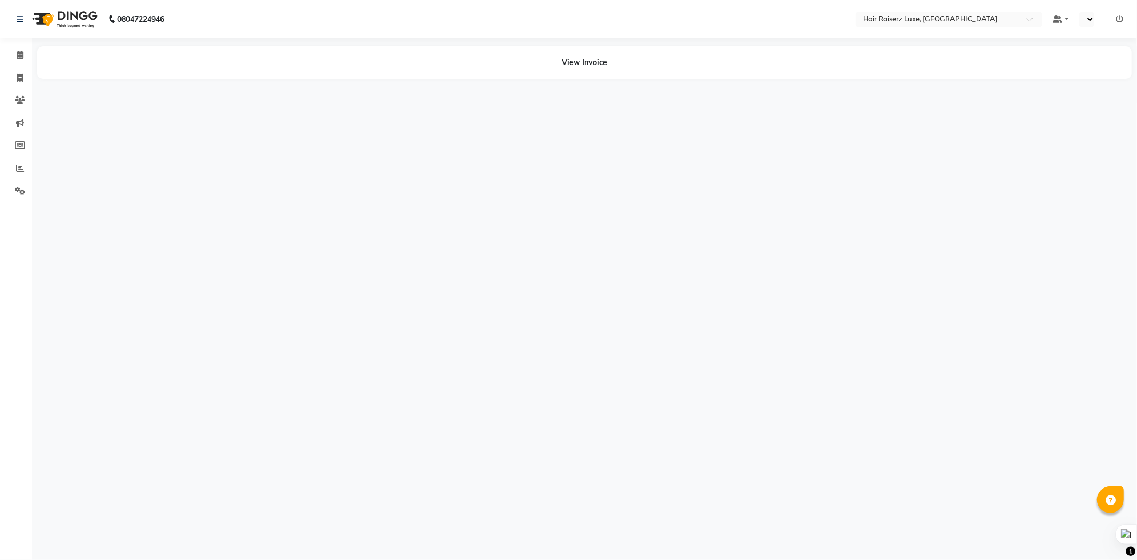
select select "en"
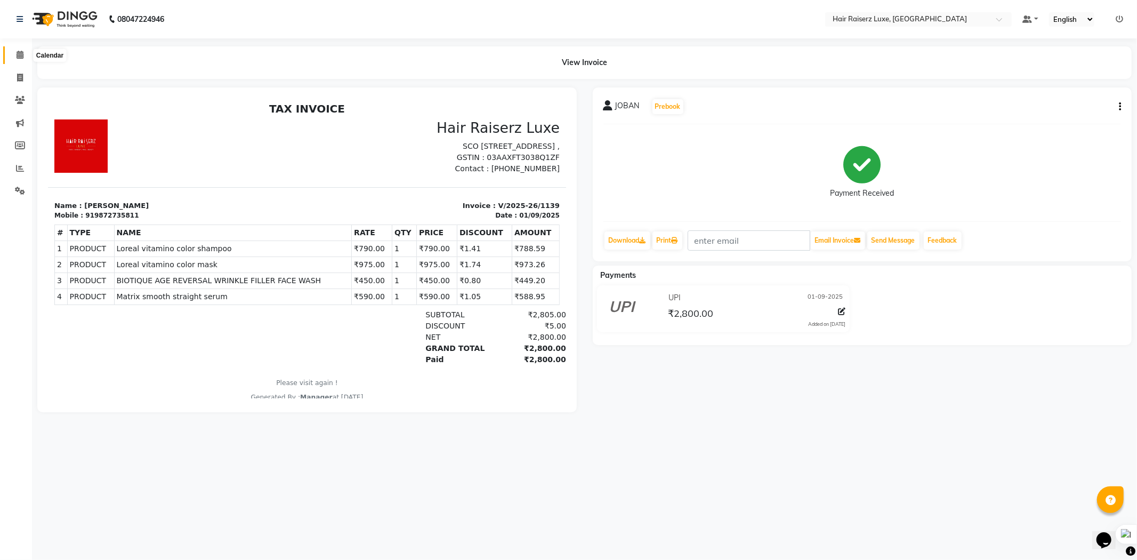
click at [12, 56] on span at bounding box center [20, 55] width 19 height 12
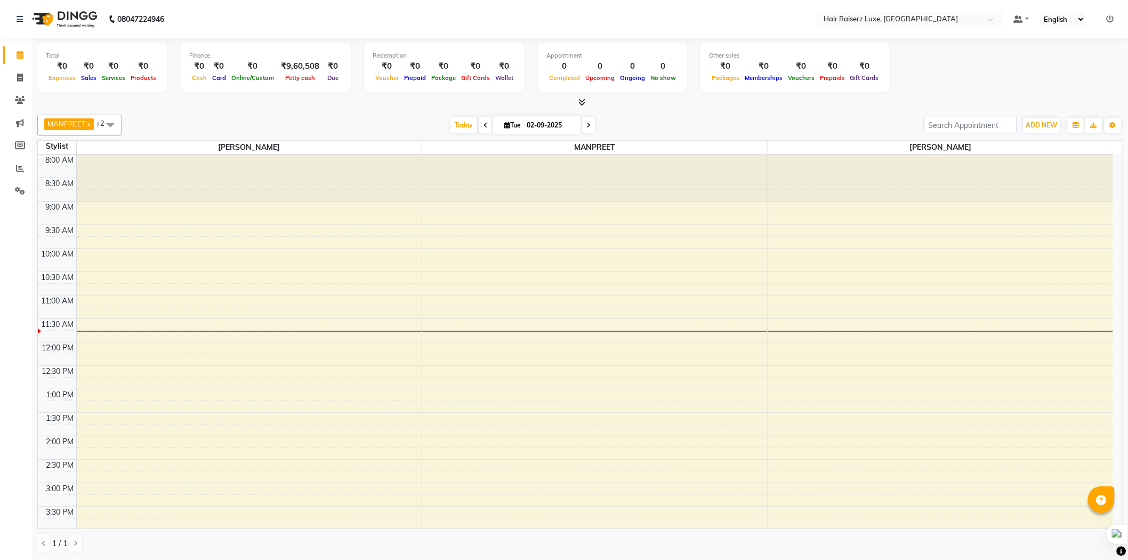
click at [116, 128] on span at bounding box center [110, 125] width 21 height 20
click at [50, 195] on div "MANPREET" at bounding box center [79, 193] width 73 height 11
checkbox input "false"
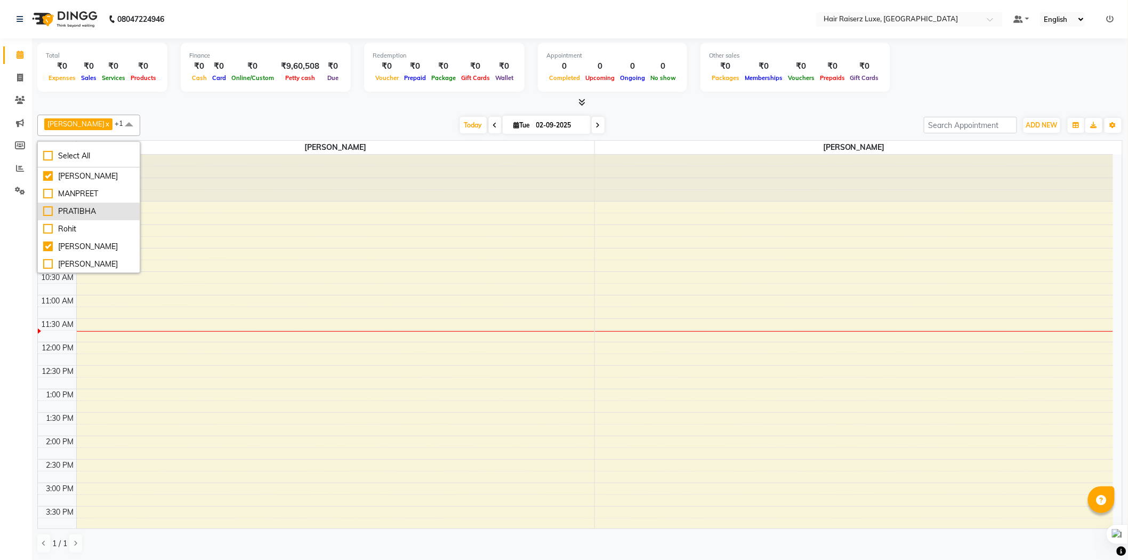
click at [46, 211] on div "PRATIBHA" at bounding box center [88, 211] width 91 height 11
checkbox input "true"
click at [45, 246] on div "[PERSON_NAME]" at bounding box center [88, 246] width 91 height 11
checkbox input "false"
click at [241, 101] on div at bounding box center [579, 102] width 1085 height 11
